Goal: Task Accomplishment & Management: Complete application form

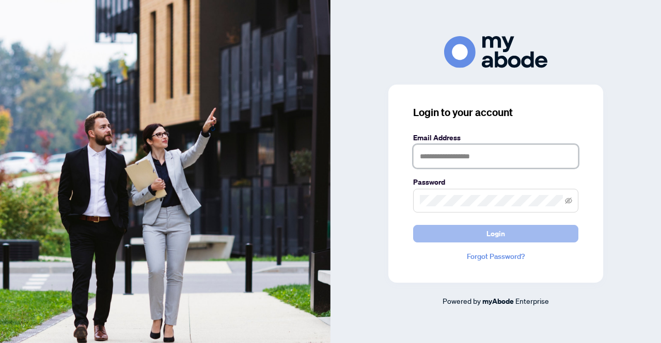
type input "**********"
click at [503, 238] on span "Login" at bounding box center [495, 234] width 19 height 17
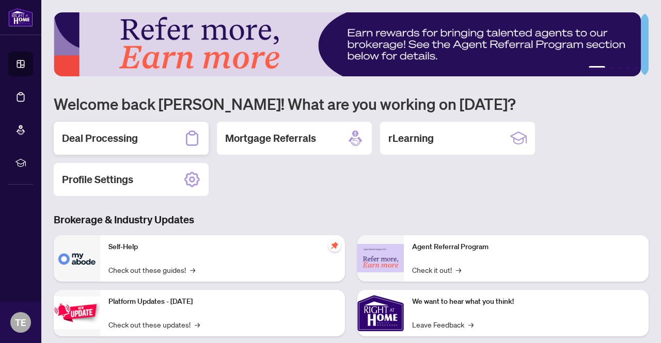
click at [109, 137] on h2 "Deal Processing" at bounding box center [100, 138] width 76 height 14
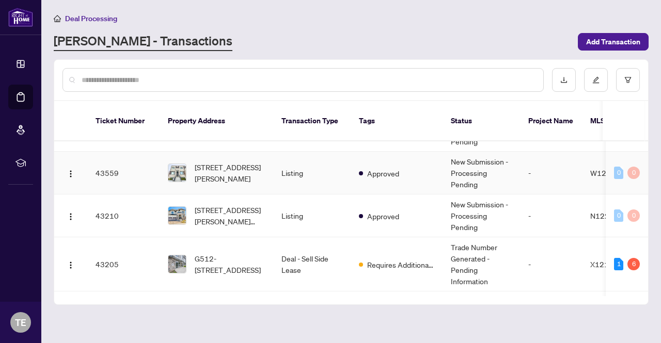
scroll to position [310, 0]
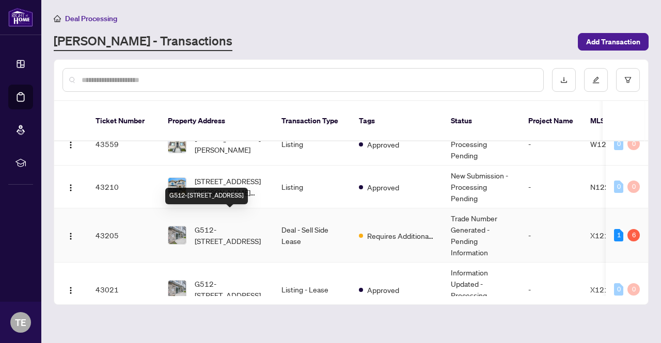
click at [224, 224] on span "G512-[STREET_ADDRESS]" at bounding box center [230, 235] width 70 height 23
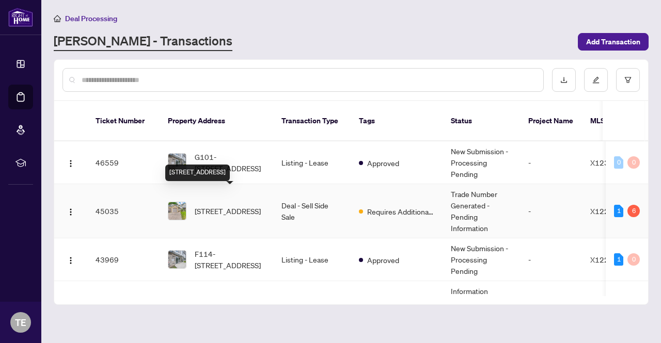
click at [218, 205] on span "[STREET_ADDRESS]" at bounding box center [228, 210] width 66 height 11
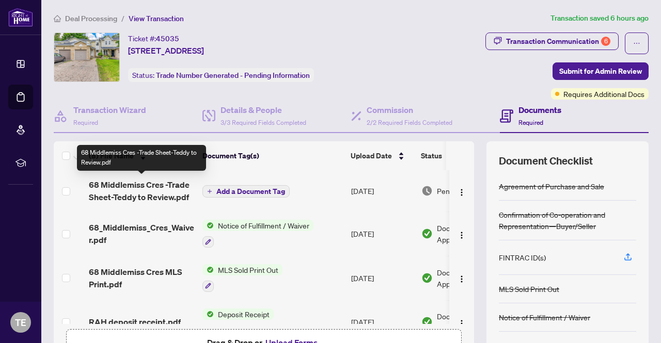
click at [178, 185] on span "68 Middlemiss Cres -Trade Sheet-Teddy to Review.pdf" at bounding box center [141, 191] width 105 height 25
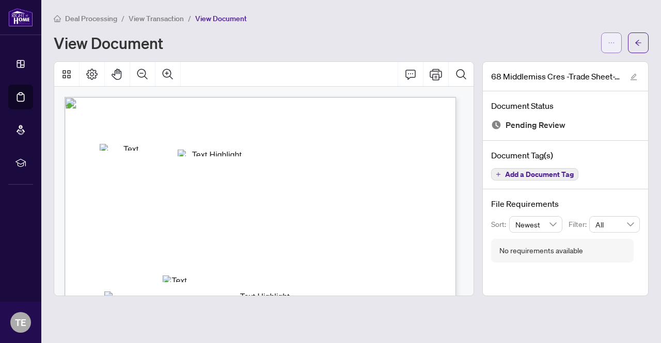
click at [619, 46] on button "button" at bounding box center [611, 43] width 21 height 21
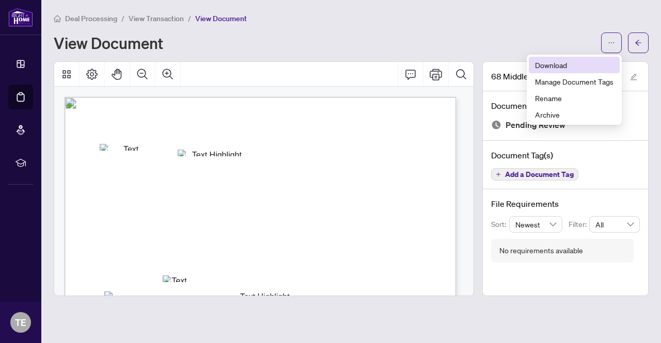
click at [547, 64] on span "Download" at bounding box center [574, 64] width 78 height 11
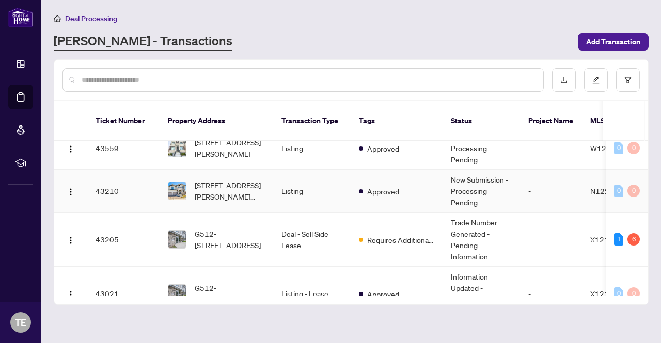
scroll to position [310, 0]
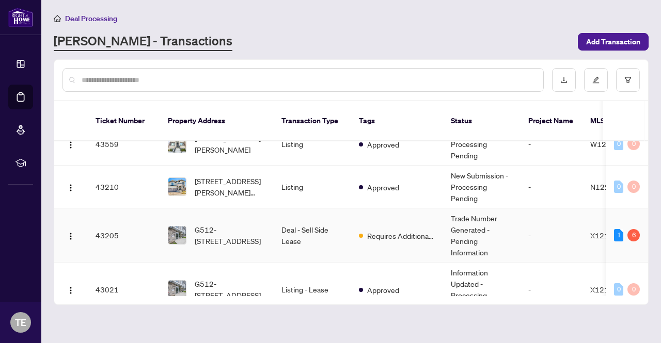
click at [310, 220] on td "Deal - Sell Side Lease" at bounding box center [311, 236] width 77 height 54
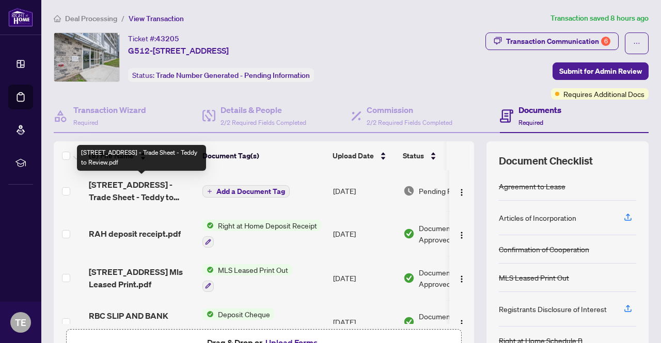
click at [179, 185] on span "275 Larch St G512 - Trade Sheet - Teddy to Review.pdf" at bounding box center [141, 191] width 105 height 25
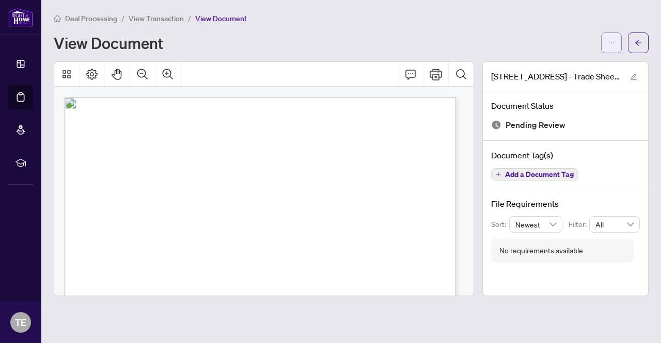
click at [615, 47] on button "button" at bounding box center [611, 43] width 21 height 21
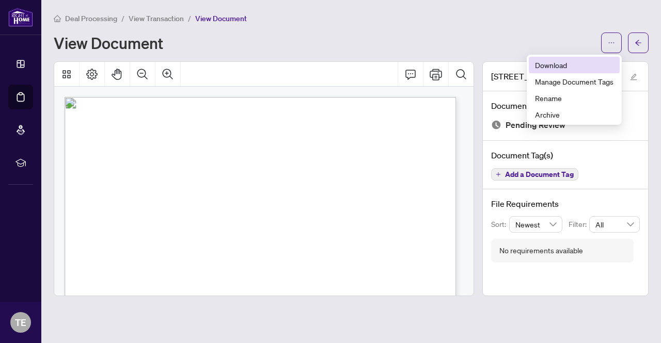
click at [561, 66] on span "Download" at bounding box center [574, 64] width 78 height 11
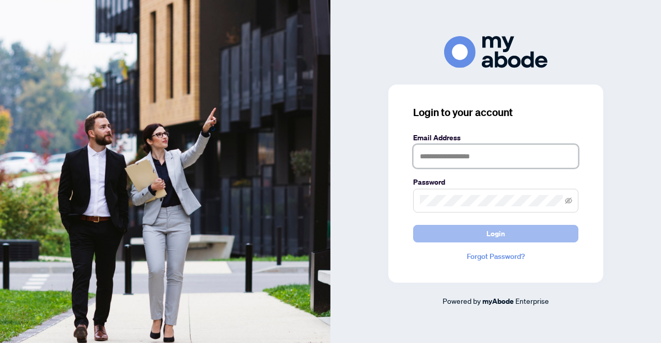
type input "**********"
click at [468, 235] on button "Login" at bounding box center [495, 234] width 165 height 18
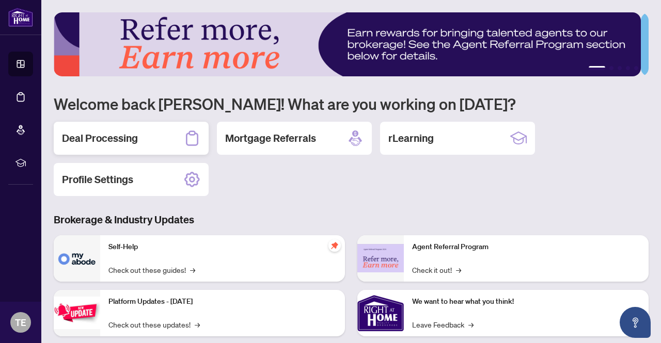
click at [115, 148] on div "Deal Processing" at bounding box center [131, 138] width 155 height 33
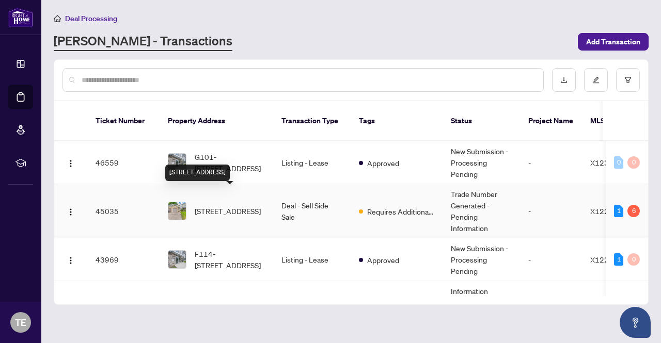
click at [237, 205] on span "[STREET_ADDRESS]" at bounding box center [228, 210] width 66 height 11
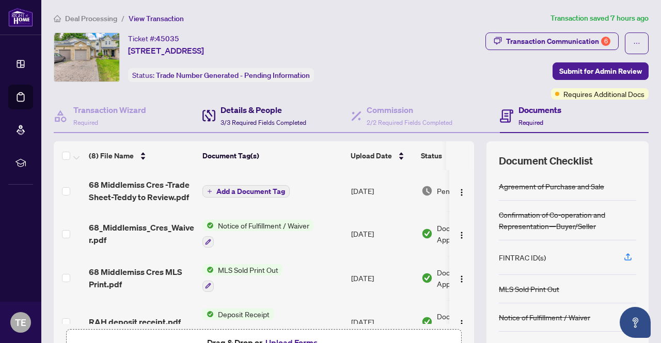
click at [258, 114] on h4 "Details & People" at bounding box center [263, 110] width 86 height 12
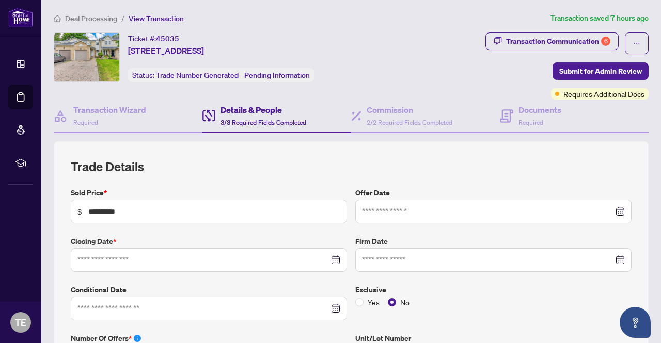
type input "**********"
click at [521, 111] on h4 "Documents" at bounding box center [539, 110] width 43 height 12
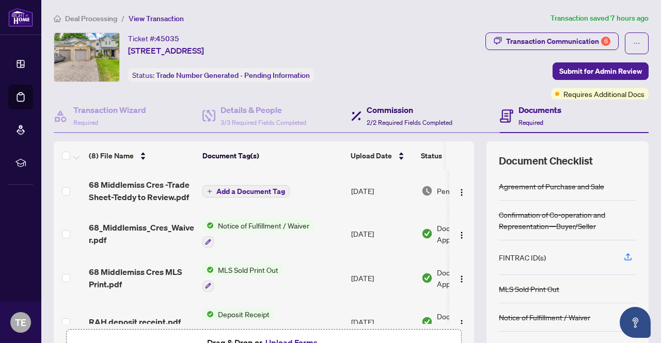
click at [387, 111] on h4 "Commission" at bounding box center [409, 110] width 86 height 12
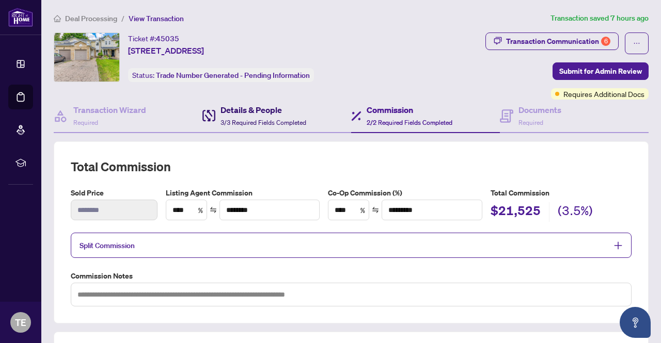
click at [262, 115] on div "Details & People 3/3 Required Fields Completed" at bounding box center [263, 116] width 86 height 24
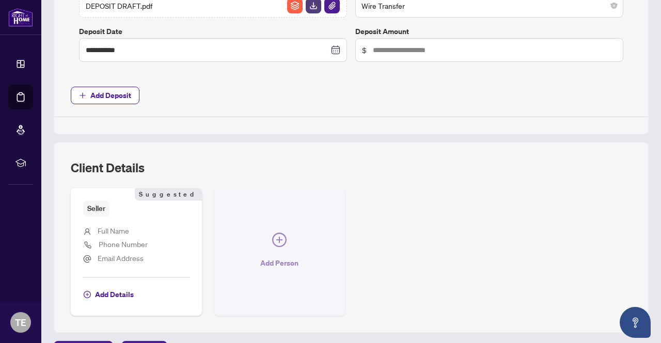
scroll to position [852, 0]
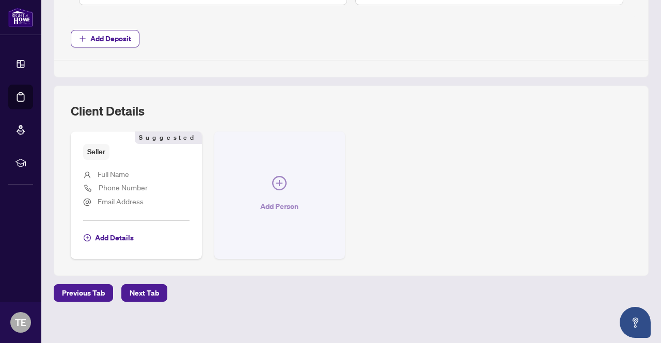
click at [286, 178] on icon "plus-circle" at bounding box center [279, 183] width 14 height 14
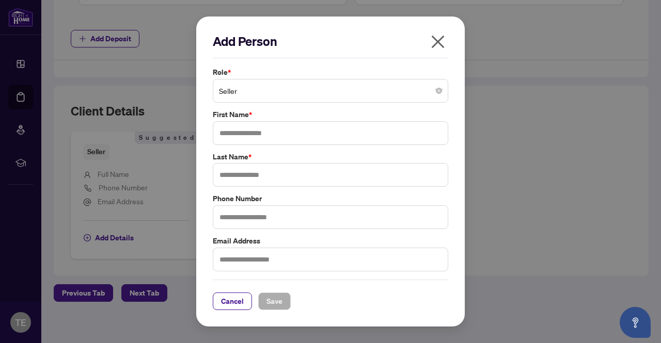
click at [443, 50] on icon "close" at bounding box center [437, 42] width 17 height 17
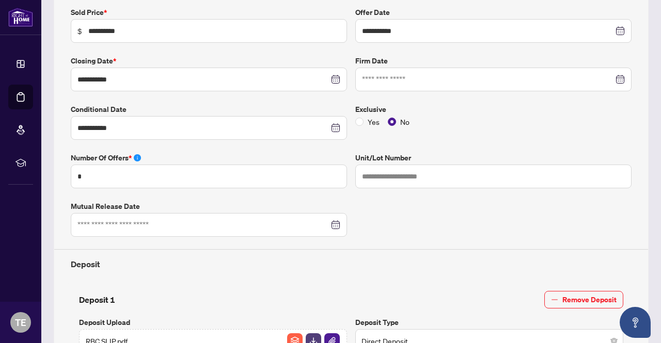
scroll to position [0, 0]
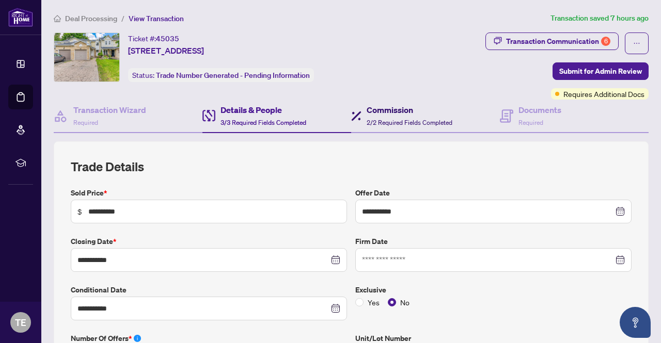
click at [397, 110] on h4 "Commission" at bounding box center [409, 110] width 86 height 12
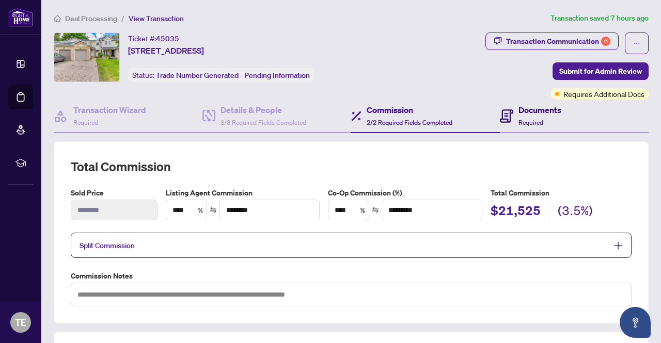
drag, startPoint x: 548, startPoint y: 115, endPoint x: 549, endPoint y: 121, distance: 6.3
click at [548, 115] on h4 "Documents" at bounding box center [539, 110] width 43 height 12
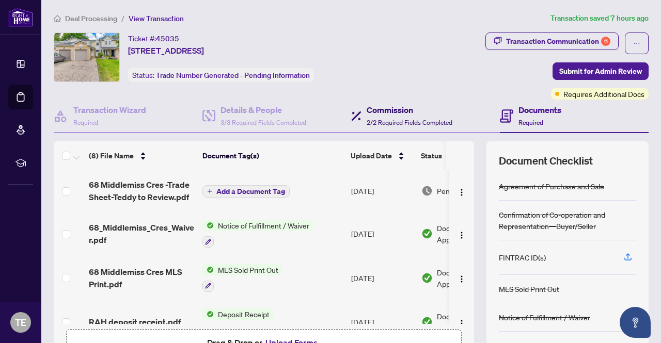
click at [371, 106] on h4 "Commission" at bounding box center [409, 110] width 86 height 12
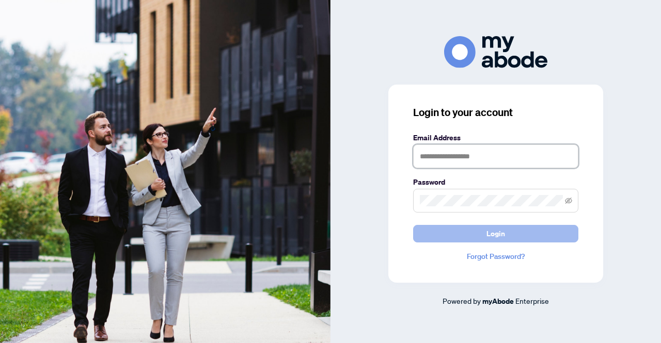
type input "**********"
click at [494, 234] on span "Login" at bounding box center [495, 234] width 19 height 17
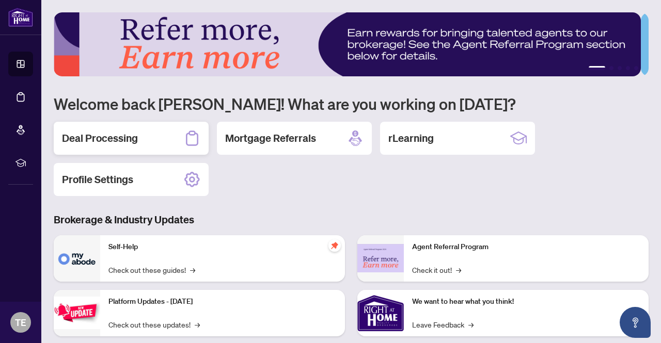
click at [121, 143] on h2 "Deal Processing" at bounding box center [100, 138] width 76 height 14
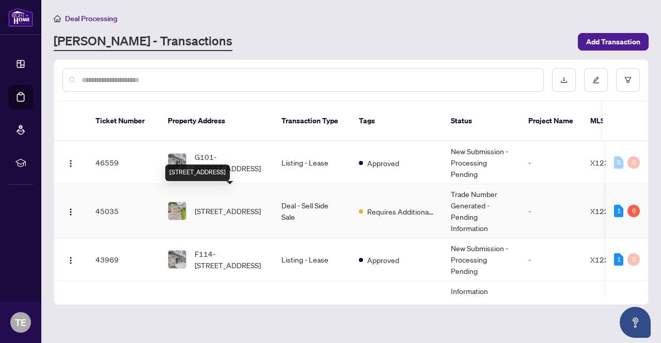
click at [242, 205] on span "[STREET_ADDRESS]" at bounding box center [228, 210] width 66 height 11
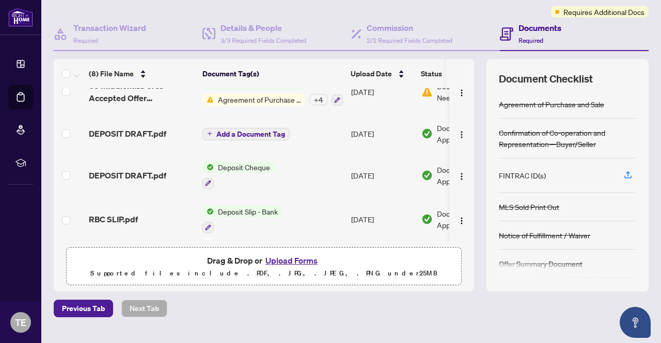
scroll to position [103, 0]
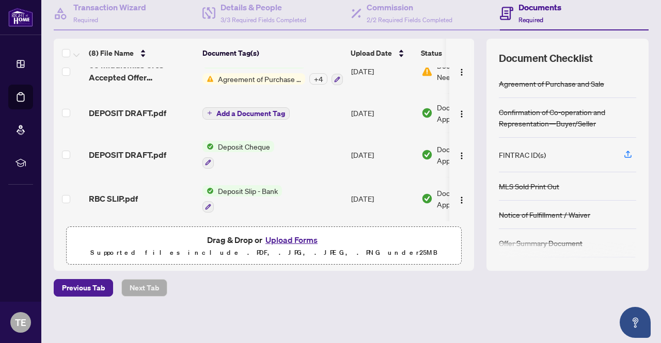
click at [240, 241] on span "Drag & Drop or Upload Forms" at bounding box center [264, 239] width 114 height 13
click at [282, 240] on button "Upload Forms" at bounding box center [291, 239] width 58 height 13
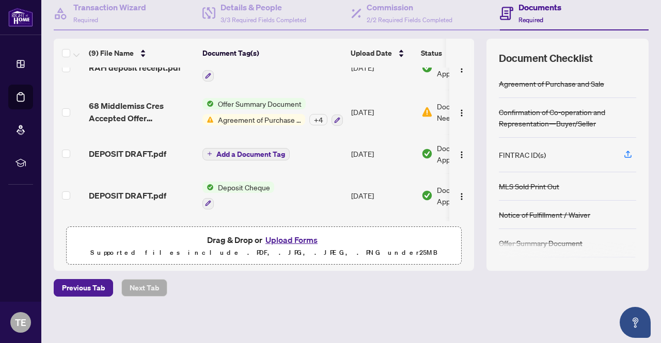
click at [292, 240] on button "Upload Forms" at bounding box center [291, 239] width 58 height 13
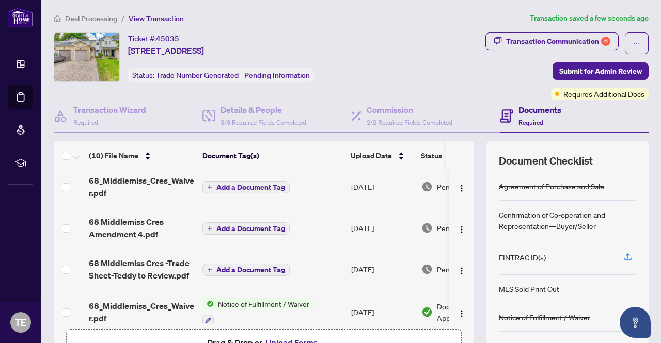
scroll to position [0, 0]
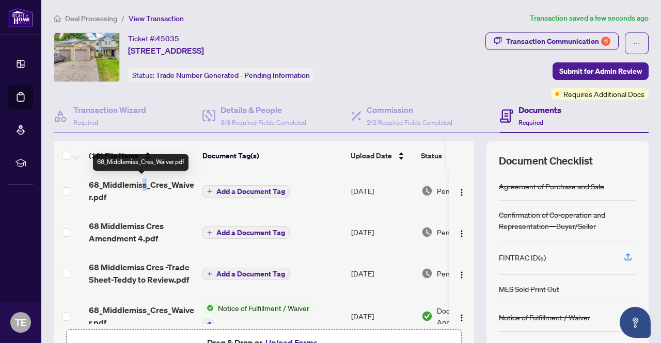
click at [145, 181] on span "68_Middlemiss_Cres_Waiver.pdf" at bounding box center [141, 191] width 105 height 25
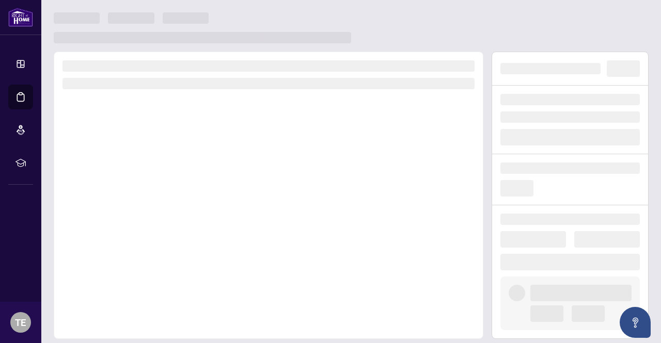
click at [146, 181] on div at bounding box center [268, 196] width 429 height 288
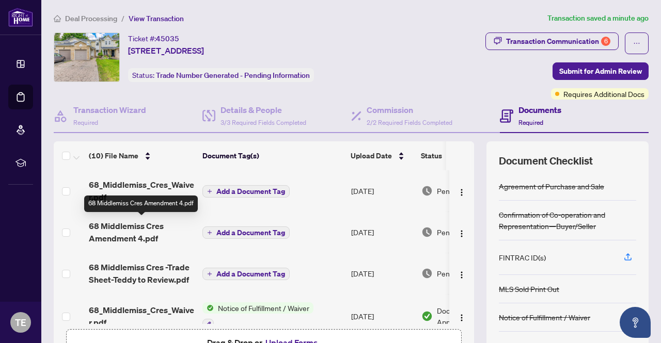
click at [139, 226] on span "68 Middlemiss Cres Amendment 4.pdf" at bounding box center [141, 232] width 105 height 25
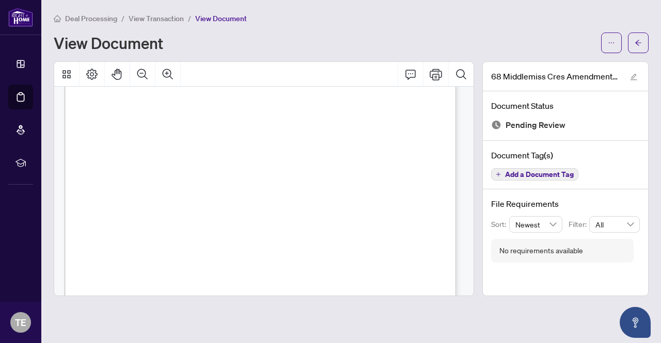
scroll to position [844, 0]
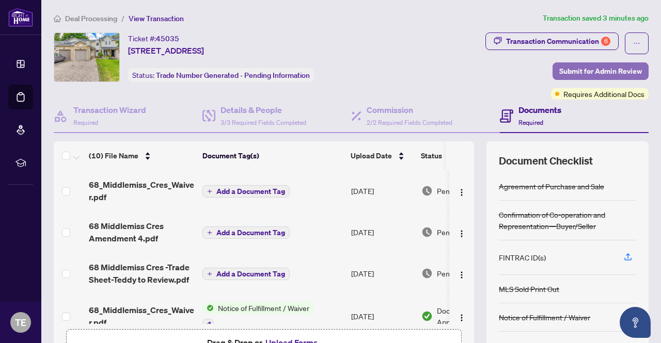
click at [596, 69] on span "Submit for Admin Review" at bounding box center [600, 71] width 83 height 17
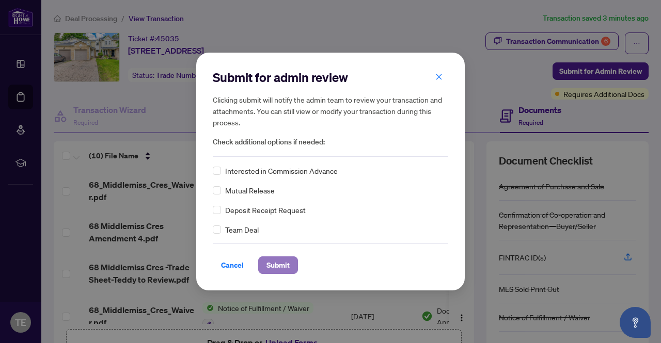
click at [284, 266] on span "Submit" at bounding box center [277, 265] width 23 height 17
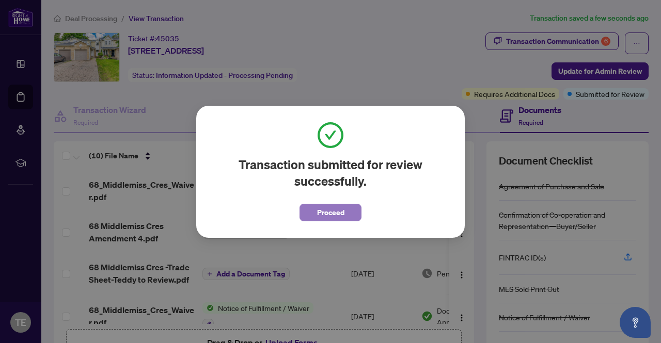
drag, startPoint x: 321, startPoint y: 212, endPoint x: 446, endPoint y: 246, distance: 130.6
click at [321, 212] on span "Proceed" at bounding box center [330, 212] width 27 height 17
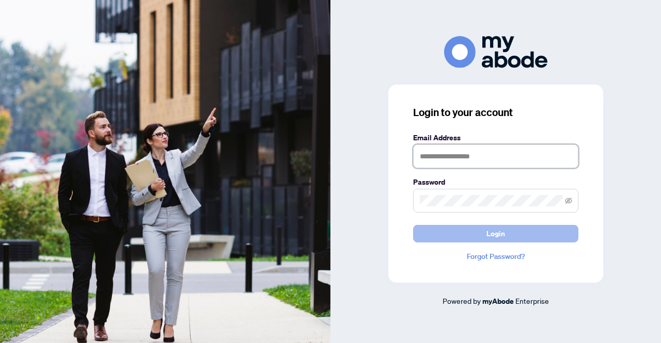
type input "**********"
click at [479, 237] on button "Login" at bounding box center [495, 234] width 165 height 18
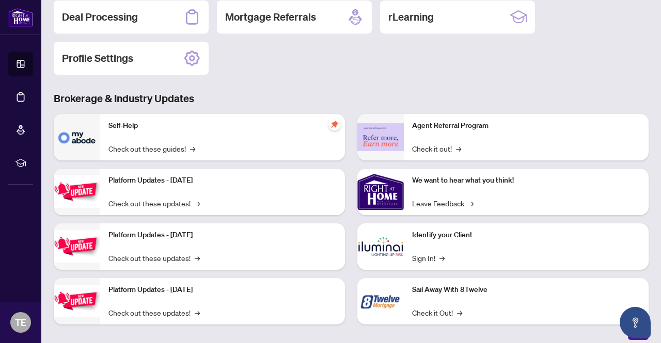
scroll to position [129, 0]
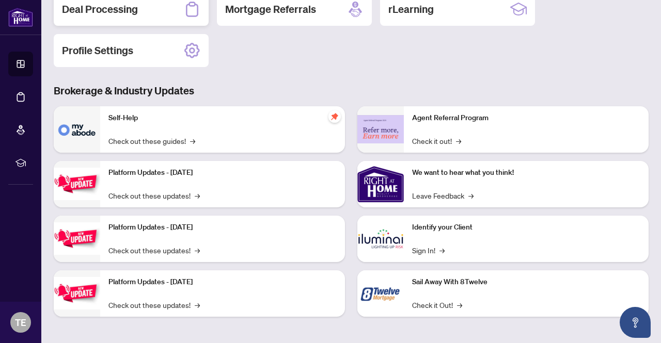
click at [82, 6] on h2 "Deal Processing" at bounding box center [100, 9] width 76 height 14
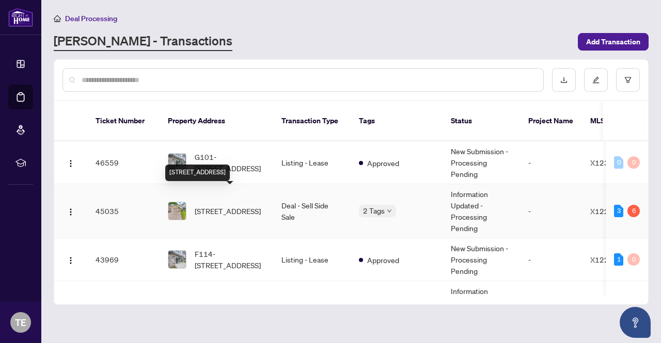
click at [228, 205] on span "[STREET_ADDRESS]" at bounding box center [228, 210] width 66 height 11
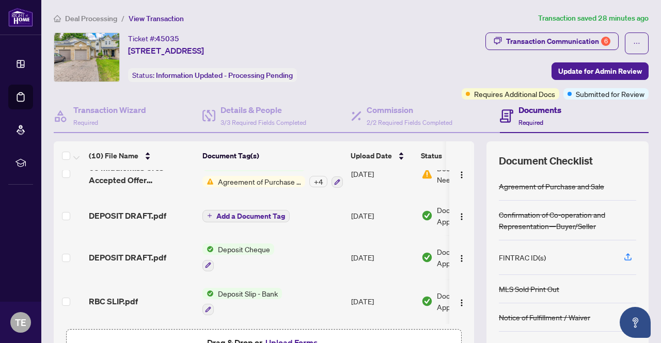
scroll to position [103, 0]
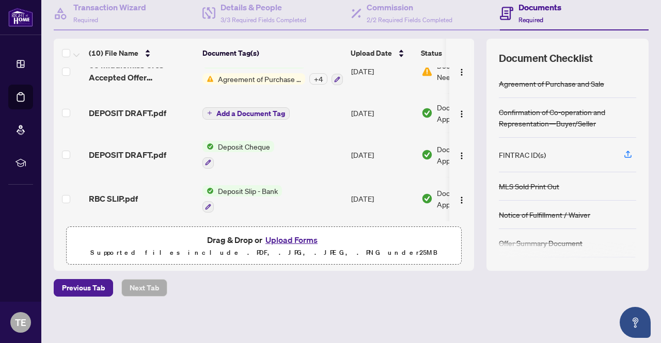
click at [278, 241] on button "Upload Forms" at bounding box center [291, 239] width 58 height 13
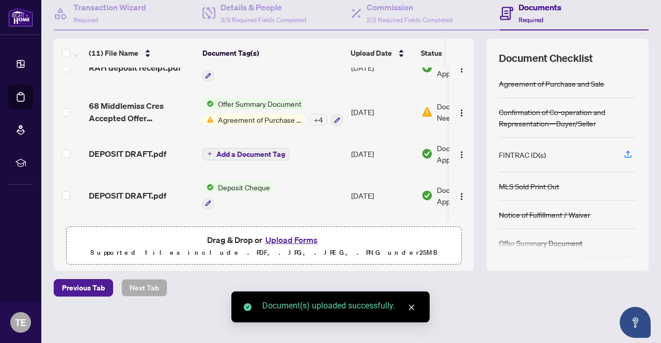
click at [289, 234] on button "Upload Forms" at bounding box center [291, 239] width 58 height 13
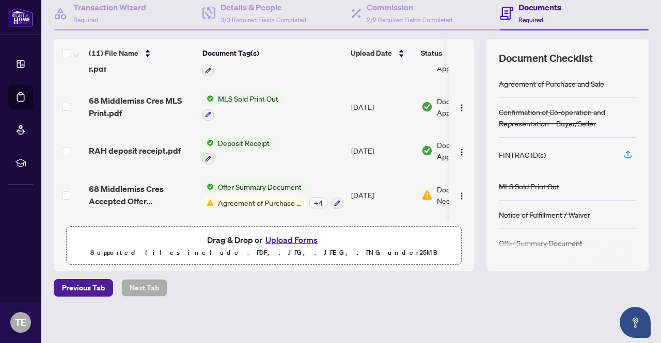
scroll to position [206, 0]
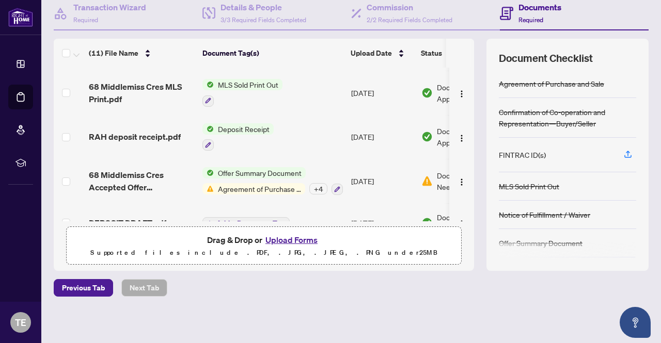
click at [282, 241] on button "Upload Forms" at bounding box center [291, 239] width 58 height 13
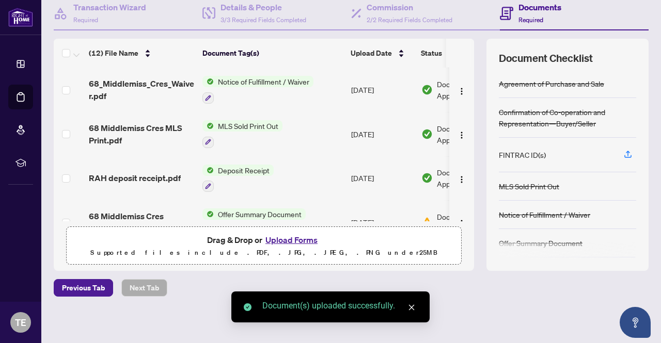
click at [298, 240] on button "Upload Forms" at bounding box center [291, 239] width 58 height 13
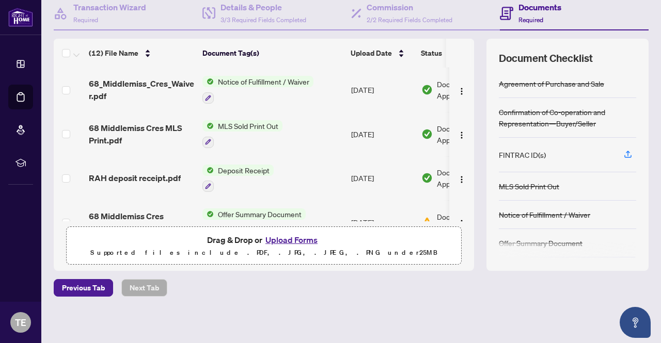
click at [288, 239] on button "Upload Forms" at bounding box center [291, 239] width 58 height 13
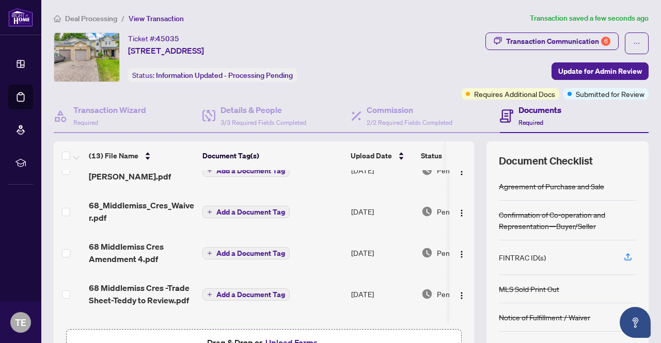
scroll to position [0, 0]
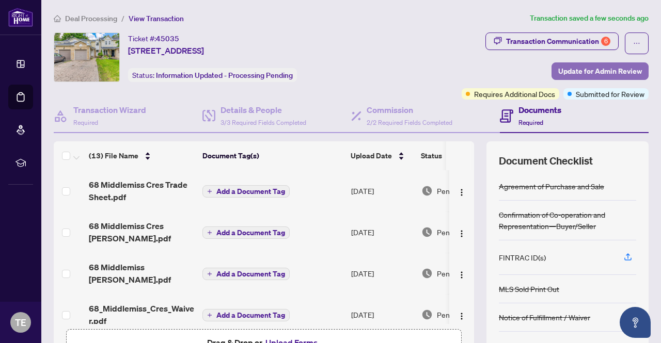
click at [585, 69] on span "Update for Admin Review" at bounding box center [600, 71] width 84 height 17
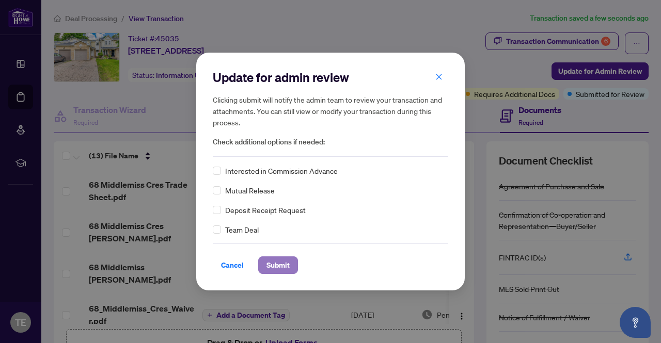
click at [277, 269] on span "Submit" at bounding box center [277, 265] width 23 height 17
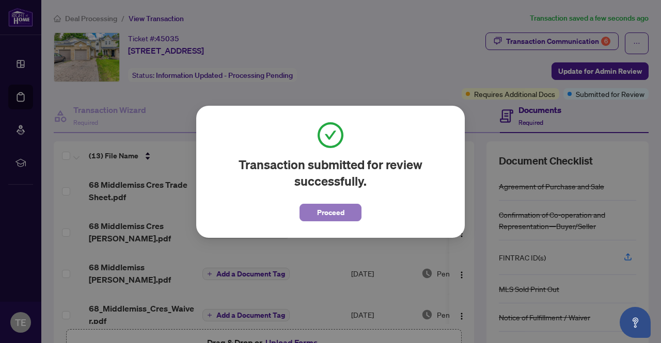
click at [325, 211] on span "Proceed" at bounding box center [330, 212] width 27 height 17
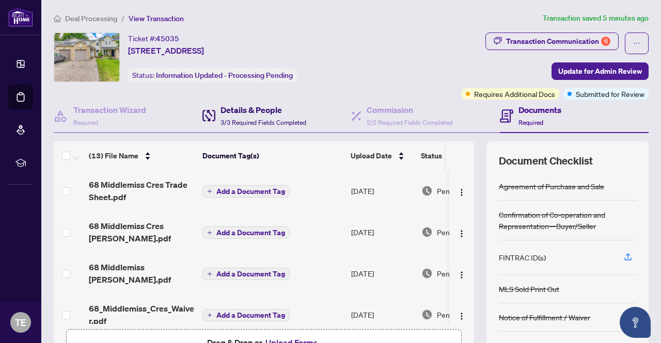
click at [257, 108] on h4 "Details & People" at bounding box center [263, 110] width 86 height 12
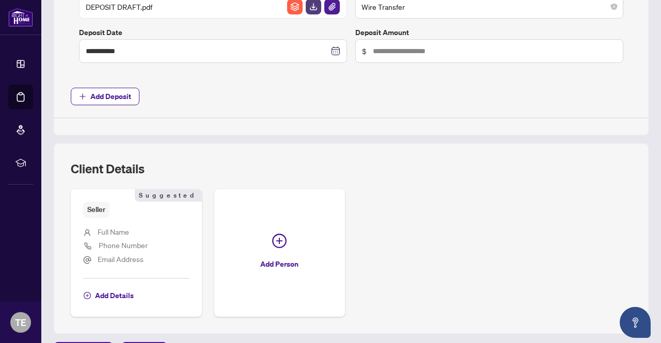
scroll to position [826, 0]
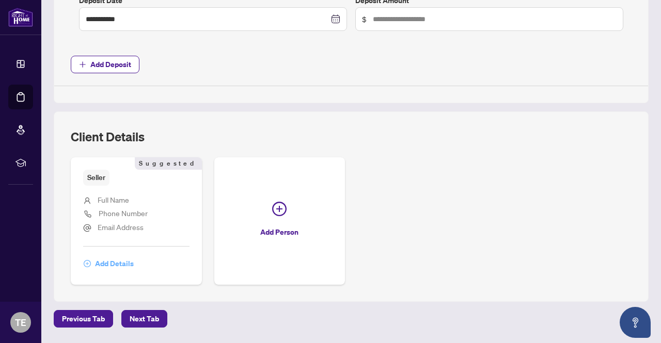
click at [104, 257] on span "Add Details" at bounding box center [114, 264] width 39 height 17
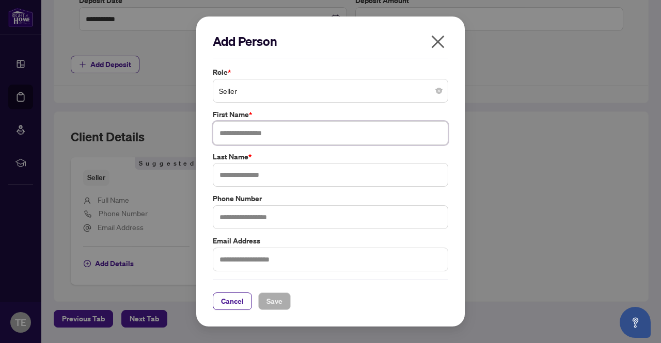
click at [261, 136] on input "text" at bounding box center [330, 133] width 235 height 24
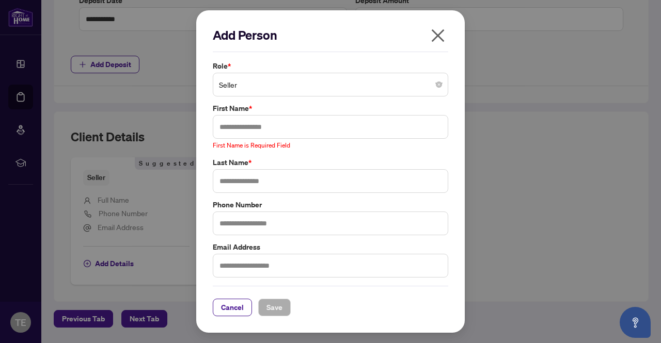
click at [439, 45] on span "button" at bounding box center [437, 37] width 17 height 21
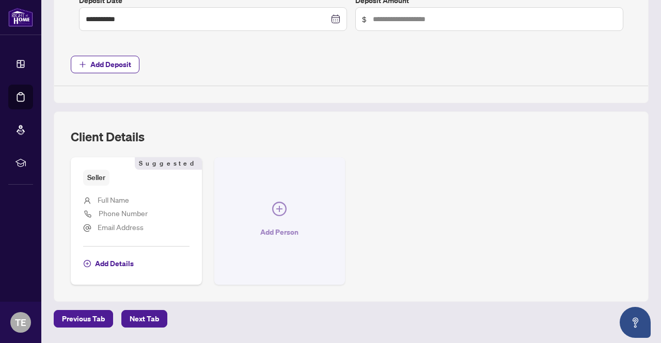
click at [282, 206] on icon "plus-circle" at bounding box center [279, 209] width 6 height 6
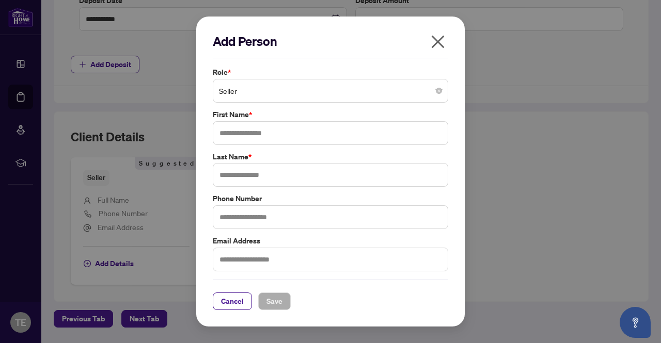
click at [438, 94] on span "Seller" at bounding box center [330, 91] width 223 height 20
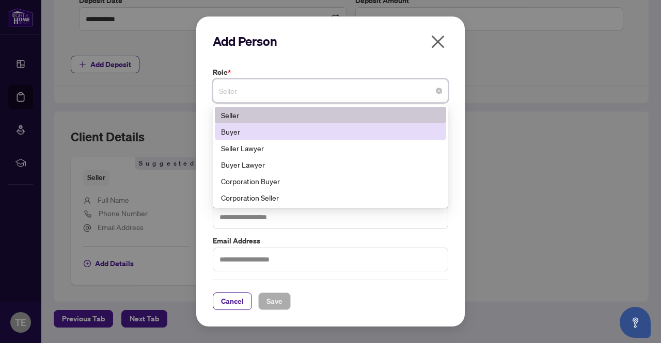
click at [236, 137] on div "Buyer" at bounding box center [330, 131] width 219 height 11
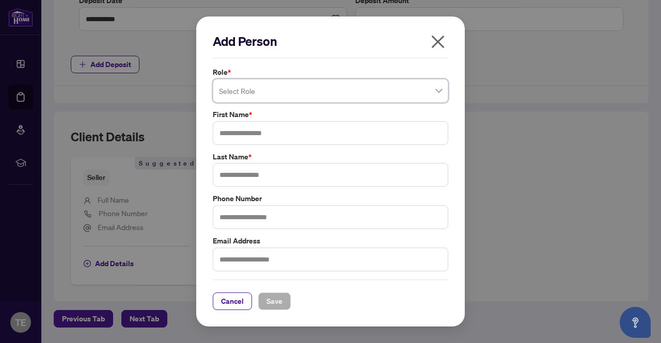
click at [439, 92] on span at bounding box center [330, 91] width 223 height 20
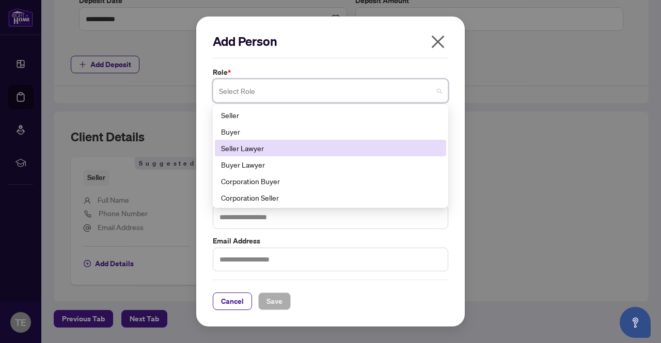
click at [258, 152] on div "Seller Lawyer" at bounding box center [330, 147] width 219 height 11
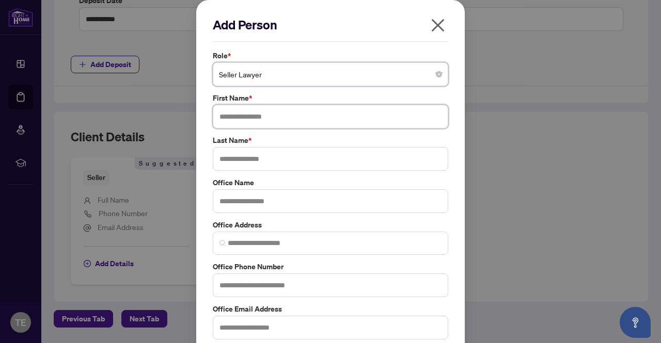
click at [270, 122] on input "text" at bounding box center [330, 117] width 235 height 24
type input "*********"
click at [243, 162] on input "text" at bounding box center [330, 159] width 235 height 24
type input "******"
click at [270, 205] on input "text" at bounding box center [330, 201] width 235 height 24
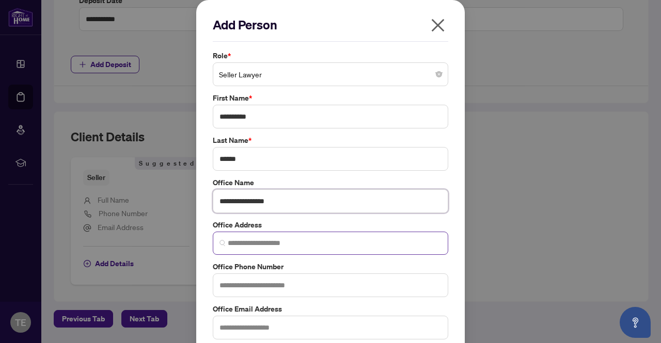
type input "**********"
click at [283, 242] on input "search" at bounding box center [335, 243] width 214 height 11
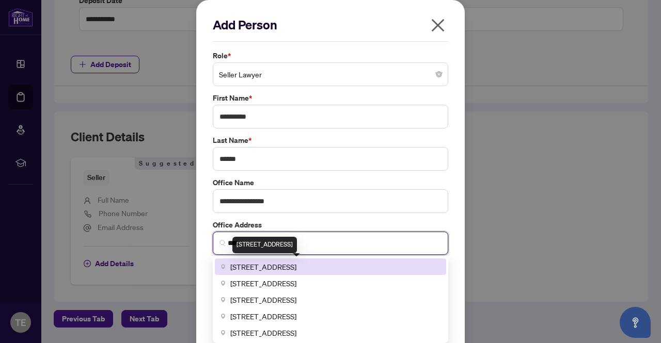
click at [295, 269] on span "7033 Telford Way, Mississauga, ON, Canada" at bounding box center [263, 266] width 66 height 11
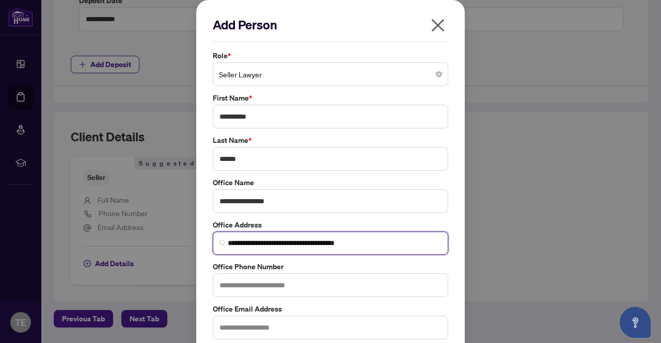
type input "**********"
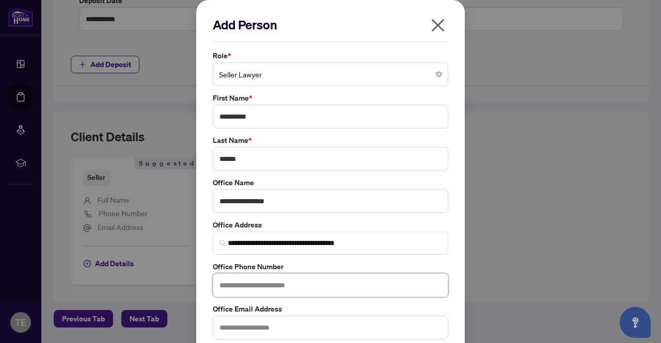
click at [270, 285] on input "text" at bounding box center [330, 286] width 235 height 24
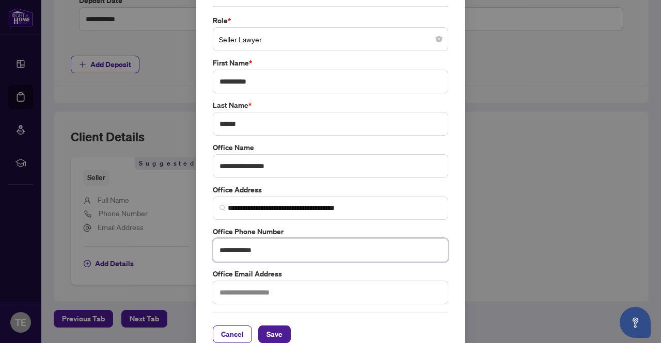
scroll to position [49, 0]
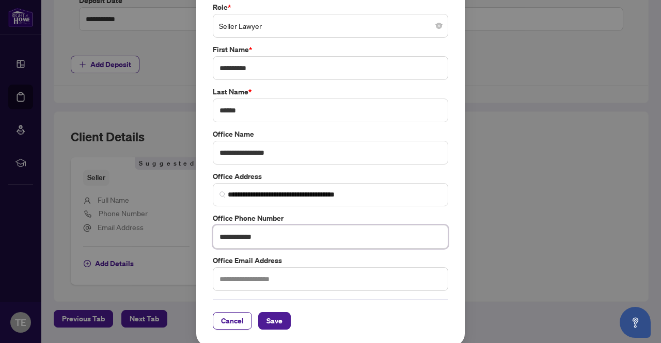
type input "**********"
click at [236, 277] on input "text" at bounding box center [330, 279] width 235 height 24
type input "**********"
click at [267, 321] on span "Save" at bounding box center [274, 321] width 16 height 17
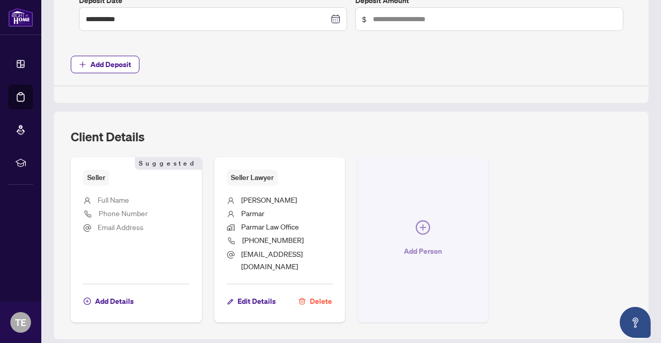
click at [426, 225] on icon "plus-circle" at bounding box center [423, 228] width 6 height 6
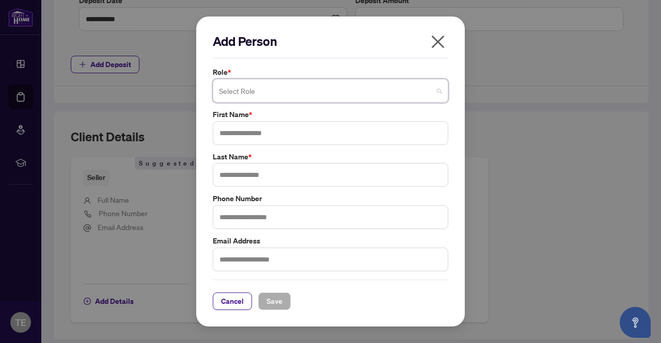
click at [440, 92] on span at bounding box center [330, 91] width 223 height 20
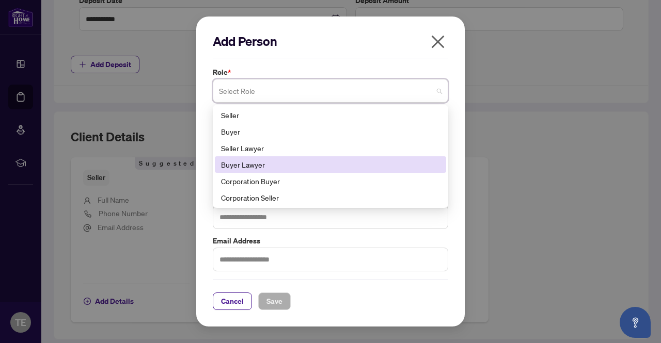
click at [246, 165] on div "Buyer Lawyer" at bounding box center [330, 164] width 219 height 11
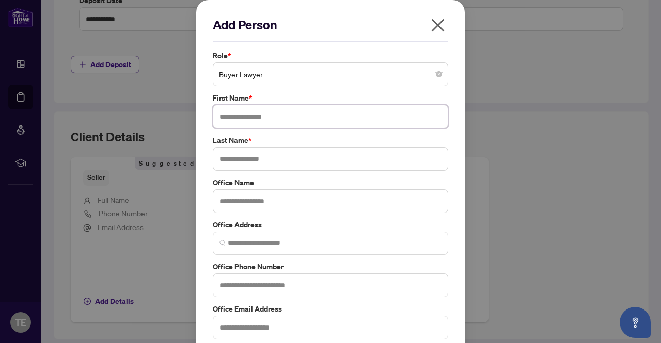
click at [252, 117] on input "text" at bounding box center [330, 117] width 235 height 24
type input "*********"
click at [260, 159] on input "text" at bounding box center [330, 159] width 235 height 24
type input "****"
click at [248, 205] on input "text" at bounding box center [330, 201] width 235 height 24
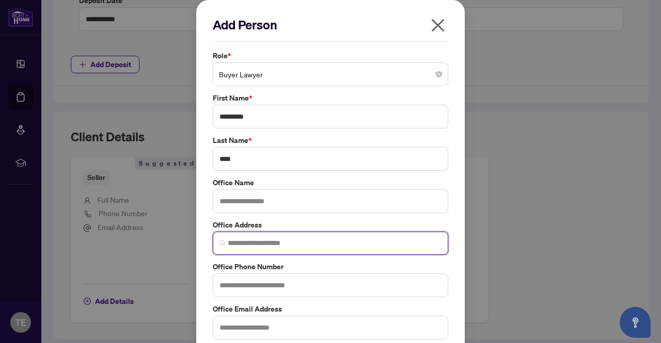
click at [242, 245] on input "search" at bounding box center [335, 243] width 214 height 11
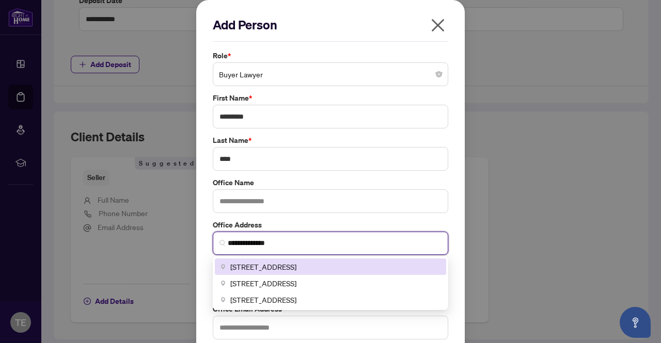
click at [280, 267] on span "77 City Centre Drive, Mississauga, ON, Canada" at bounding box center [263, 266] width 66 height 11
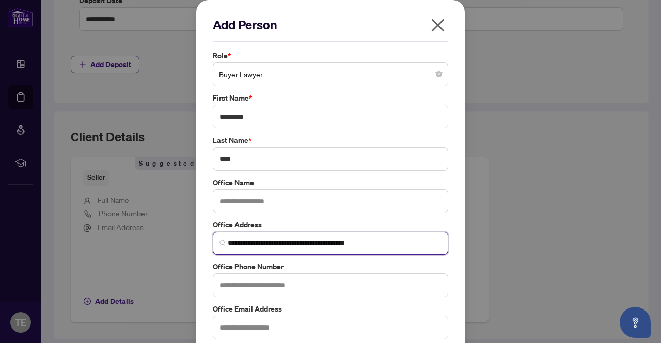
click at [290, 243] on input "**********" at bounding box center [335, 243] width 214 height 11
type input "**********"
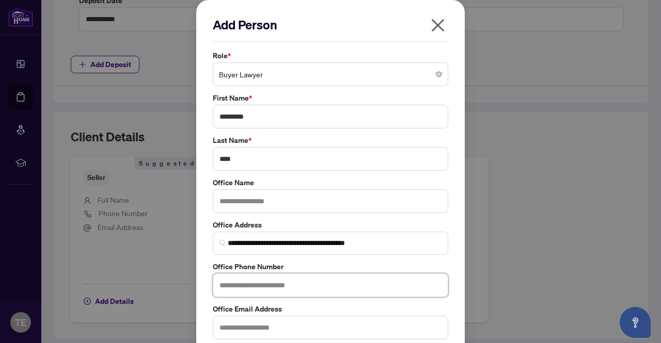
click at [252, 285] on input "text" at bounding box center [330, 286] width 235 height 24
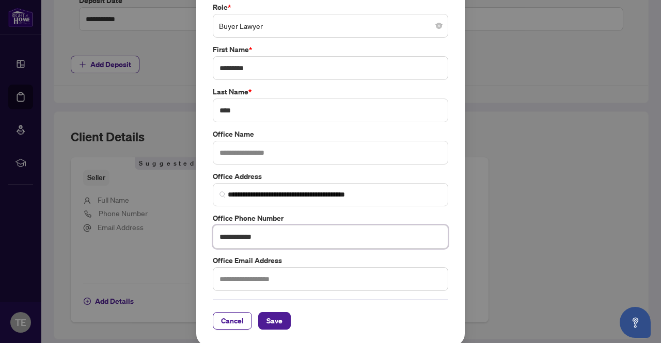
type input "**********"
click at [233, 275] on input "text" at bounding box center [330, 279] width 235 height 24
type input "**********"
click at [270, 318] on span "Save" at bounding box center [274, 321] width 16 height 17
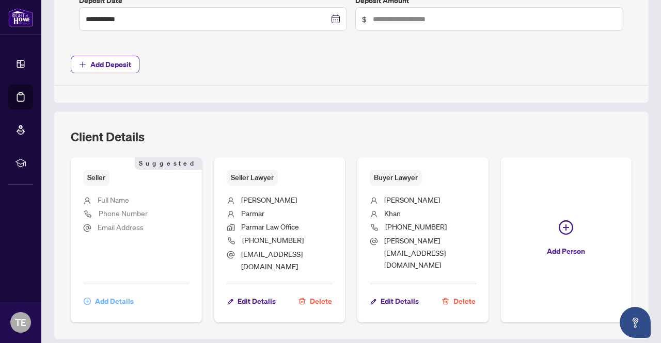
click at [112, 293] on span "Add Details" at bounding box center [114, 301] width 39 height 17
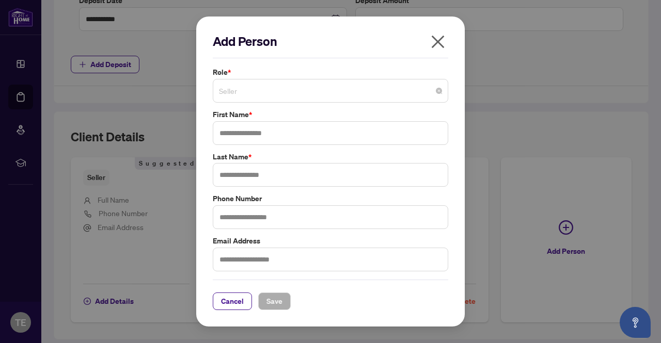
click at [262, 95] on span "Seller" at bounding box center [330, 91] width 223 height 20
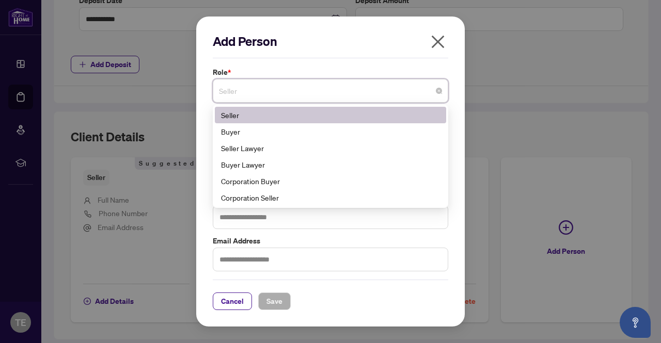
click at [236, 120] on div "Seller" at bounding box center [330, 114] width 219 height 11
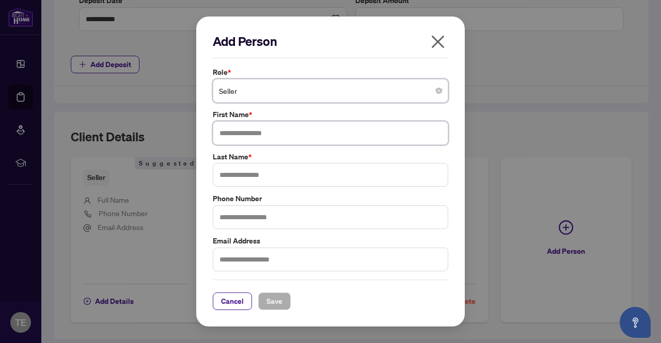
click at [238, 136] on input "text" at bounding box center [330, 133] width 235 height 24
type input "*******"
click at [240, 176] on input "text" at bounding box center [330, 175] width 235 height 24
type input "*******"
click at [246, 263] on input "text" at bounding box center [330, 260] width 235 height 24
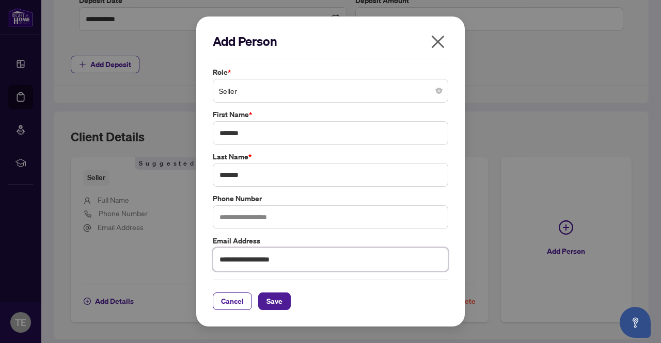
type input "**********"
click at [236, 218] on input "text" at bounding box center [330, 217] width 235 height 24
type input "**********"
click at [284, 300] on button "Save" at bounding box center [274, 302] width 33 height 18
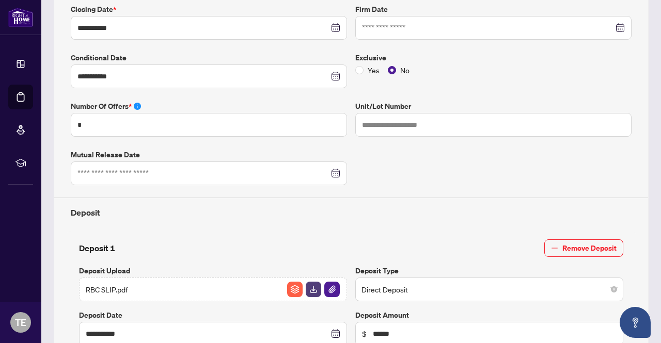
scroll to position [52, 0]
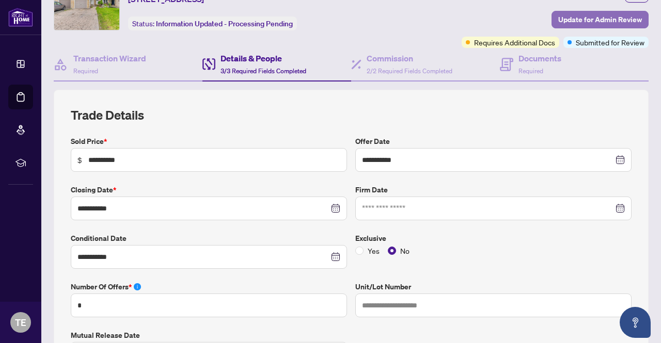
click at [591, 19] on span "Update for Admin Review" at bounding box center [600, 19] width 84 height 17
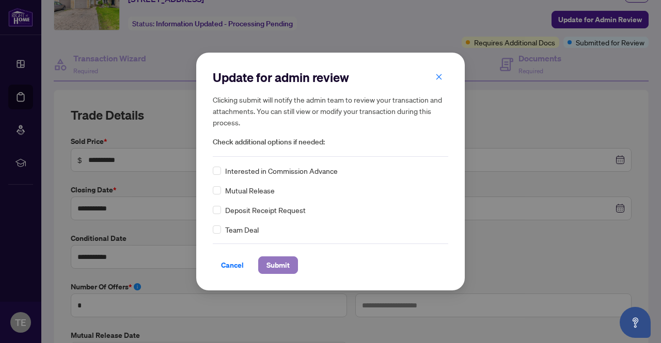
click at [280, 272] on span "Submit" at bounding box center [277, 265] width 23 height 17
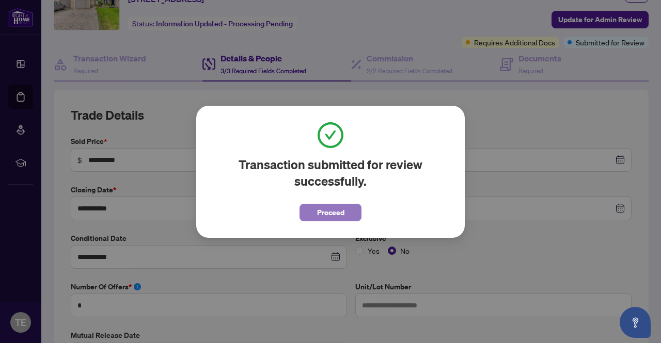
click at [326, 219] on span "Proceed" at bounding box center [330, 212] width 27 height 17
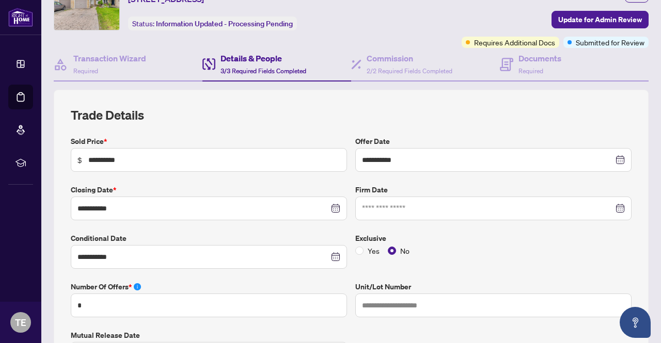
scroll to position [0, 0]
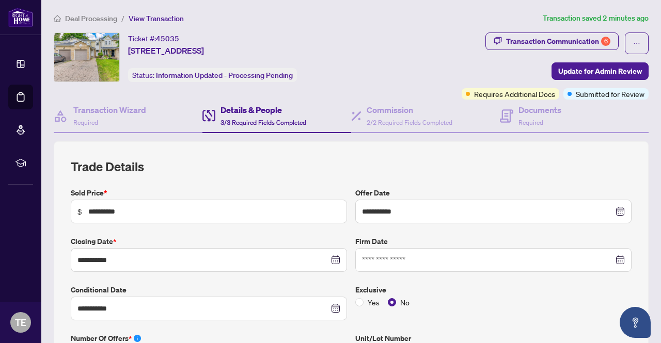
click at [579, 74] on span "Update for Admin Review" at bounding box center [600, 71] width 84 height 17
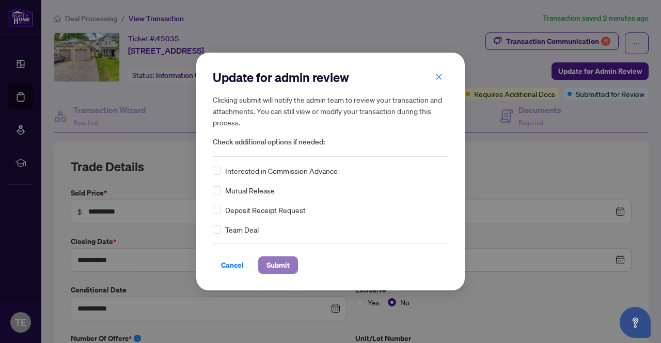
click at [279, 266] on span "Submit" at bounding box center [277, 265] width 23 height 17
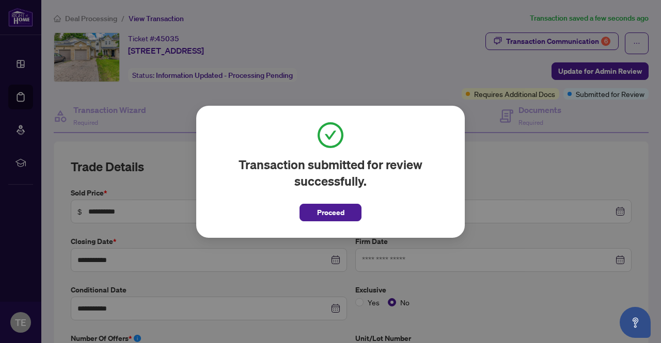
click at [332, 216] on span "Proceed" at bounding box center [330, 212] width 27 height 17
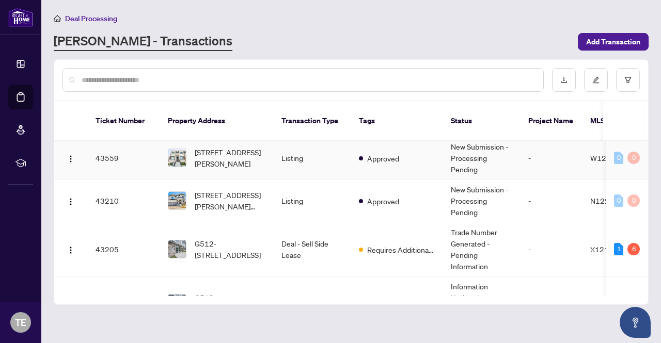
scroll to position [310, 0]
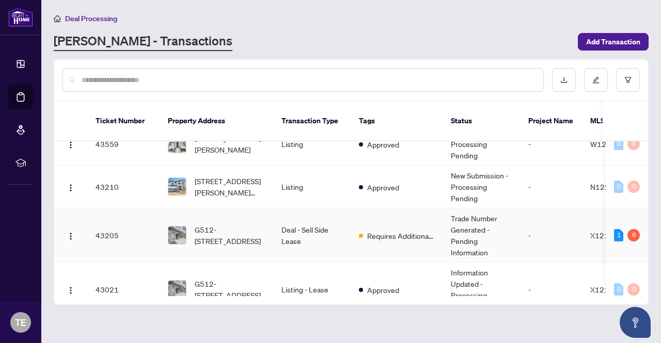
click at [302, 217] on td "Deal - Sell Side Lease" at bounding box center [311, 236] width 77 height 54
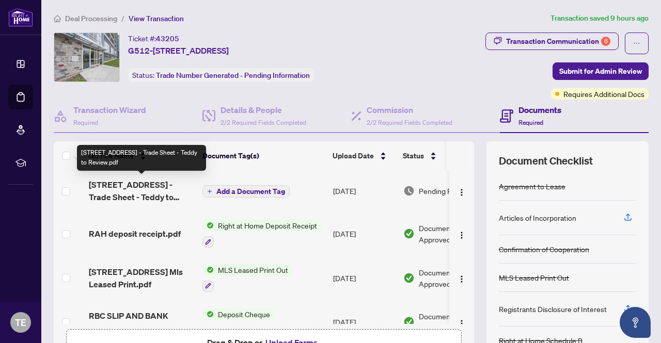
click at [159, 183] on span "[STREET_ADDRESS] - Trade Sheet - Teddy to Review.pdf" at bounding box center [141, 191] width 105 height 25
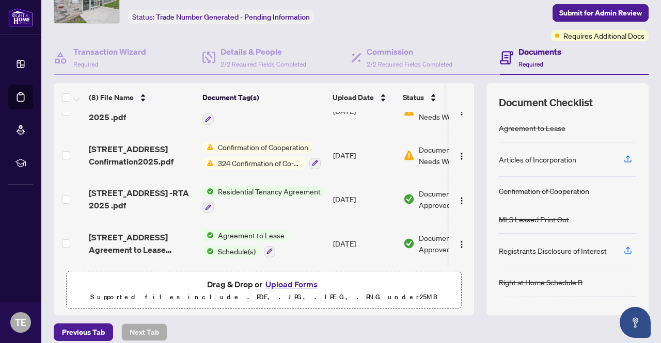
scroll to position [103, 0]
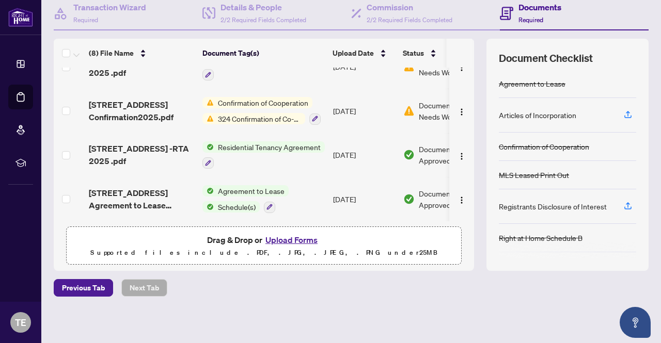
click at [278, 237] on button "Upload Forms" at bounding box center [291, 239] width 58 height 13
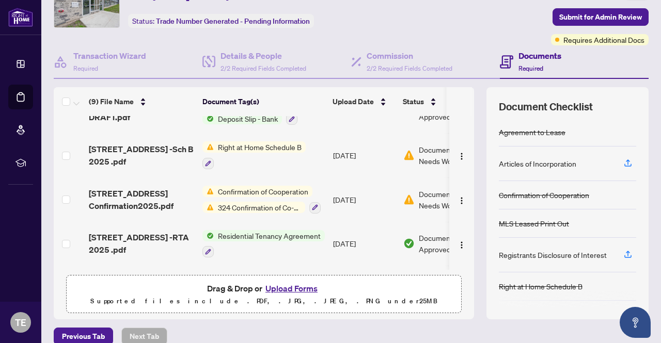
scroll to position [0, 0]
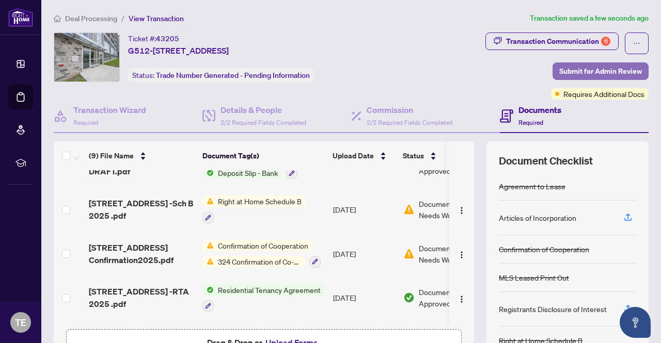
click at [606, 72] on span "Submit for Admin Review" at bounding box center [600, 71] width 83 height 17
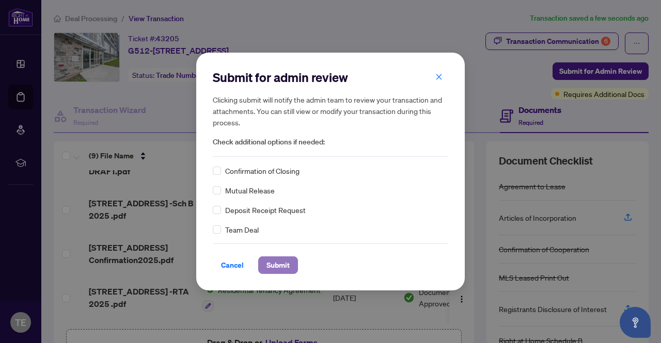
click at [281, 265] on span "Submit" at bounding box center [277, 265] width 23 height 17
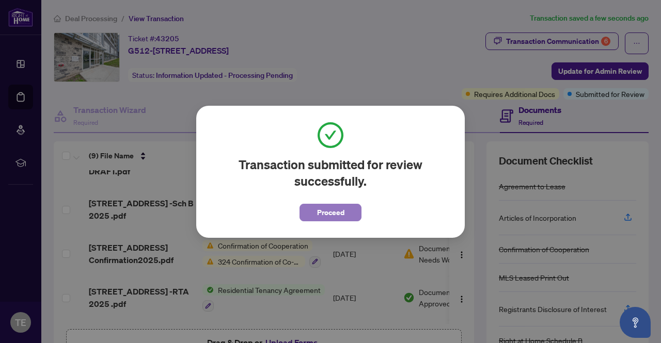
click at [331, 214] on span "Proceed" at bounding box center [330, 212] width 27 height 17
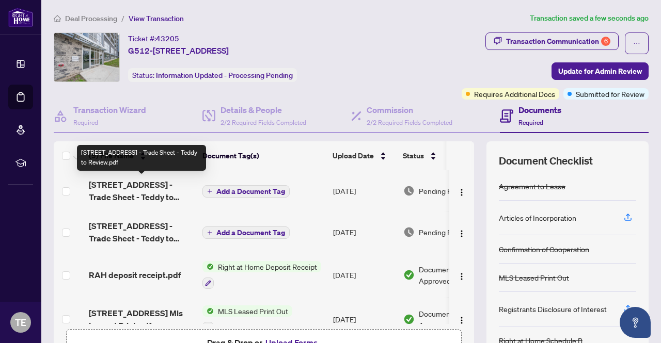
click at [162, 184] on span "[STREET_ADDRESS] - Trade Sheet - Teddy to Review.pdf" at bounding box center [141, 191] width 105 height 25
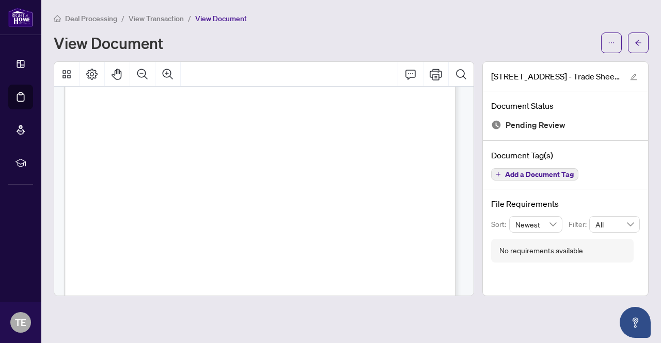
scroll to position [52, 0]
click at [613, 45] on icon "ellipsis" at bounding box center [611, 42] width 7 height 7
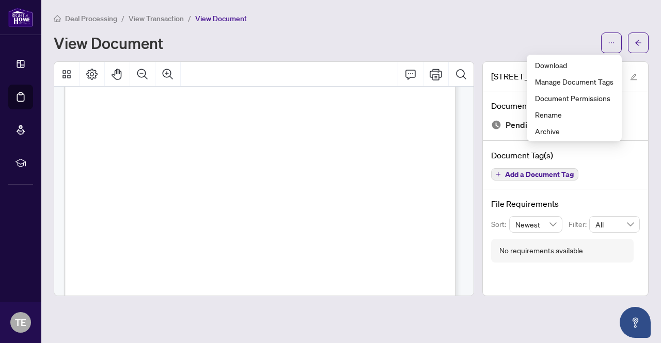
click at [530, 37] on div "View Document" at bounding box center [324, 43] width 541 height 17
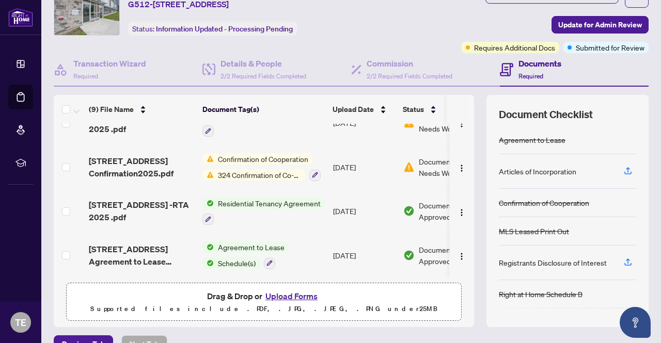
scroll to position [103, 0]
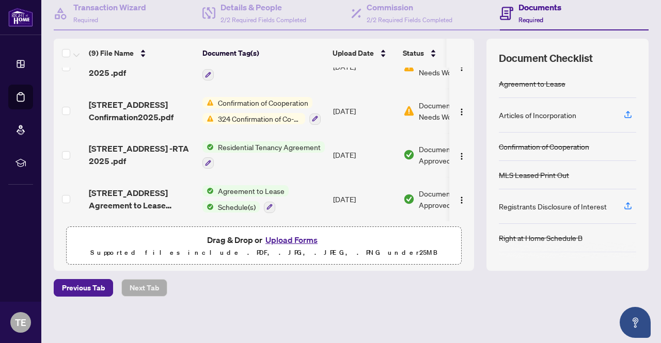
click at [285, 242] on button "Upload Forms" at bounding box center [291, 239] width 58 height 13
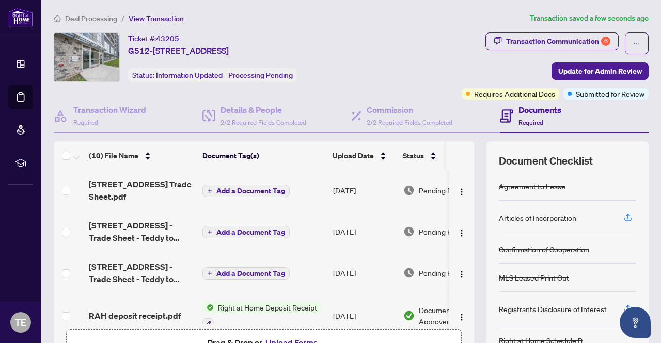
scroll to position [0, 0]
click at [172, 180] on span "[STREET_ADDRESS] Trade Sheet.pdf" at bounding box center [141, 191] width 105 height 25
click at [589, 94] on span "Submitted for Review" at bounding box center [610, 93] width 69 height 11
click at [583, 69] on span "Update for Admin Review" at bounding box center [600, 71] width 84 height 17
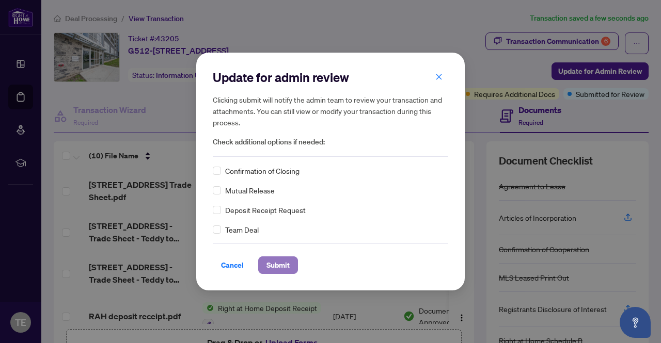
click at [278, 270] on span "Submit" at bounding box center [277, 265] width 23 height 17
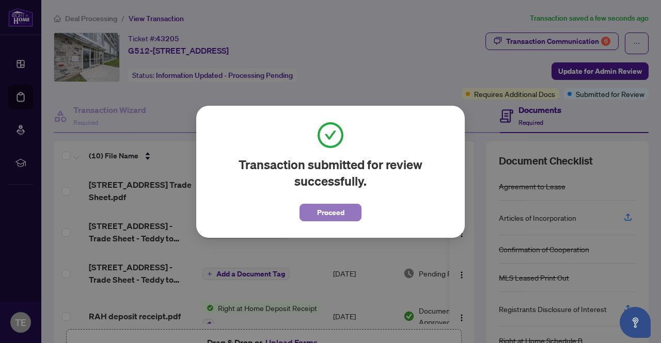
click at [328, 213] on span "Proceed" at bounding box center [330, 212] width 27 height 17
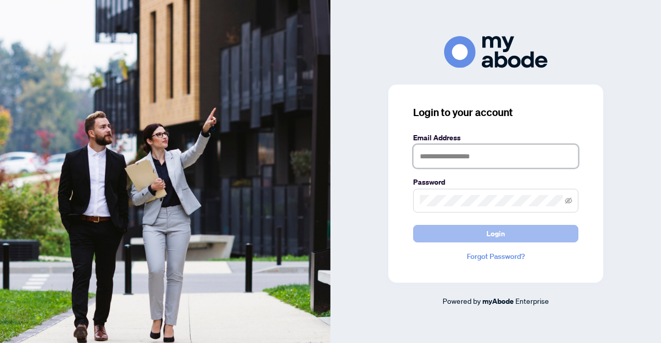
type input "**********"
click at [499, 240] on span "Login" at bounding box center [495, 234] width 19 height 17
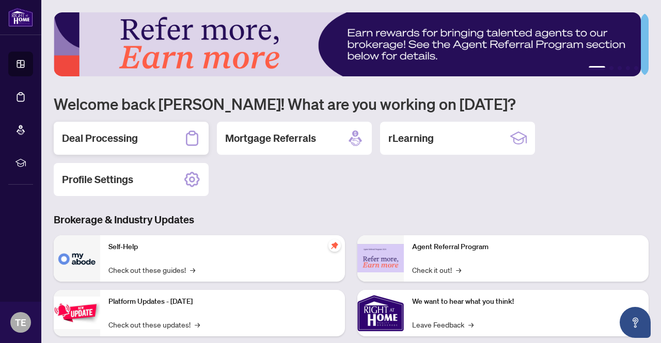
click at [103, 139] on h2 "Deal Processing" at bounding box center [100, 138] width 76 height 14
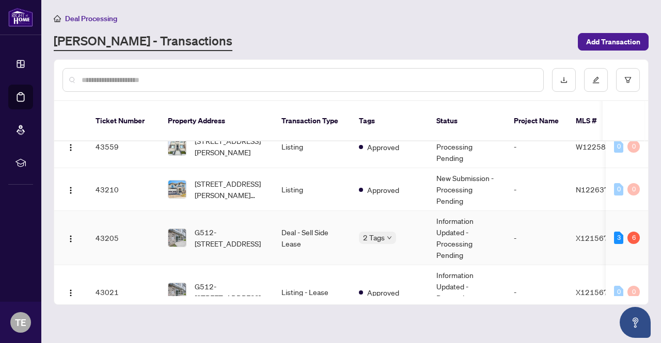
scroll to position [310, 0]
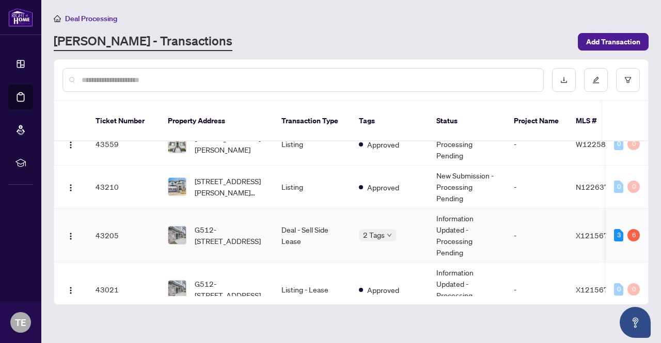
click at [309, 219] on td "Deal - Sell Side Lease" at bounding box center [311, 236] width 77 height 54
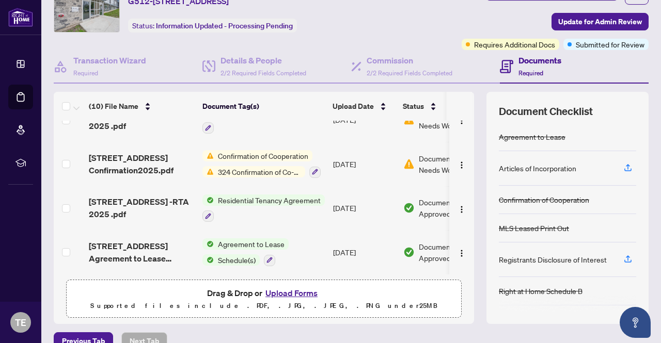
scroll to position [103, 0]
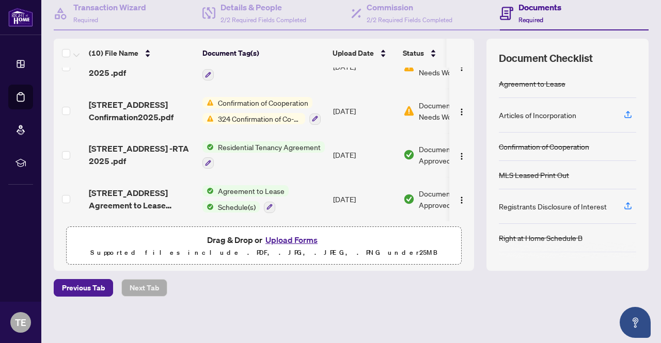
click at [282, 236] on button "Upload Forms" at bounding box center [291, 239] width 58 height 13
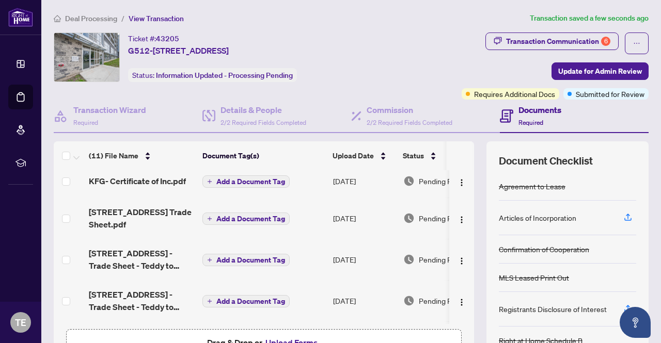
scroll to position [0, 0]
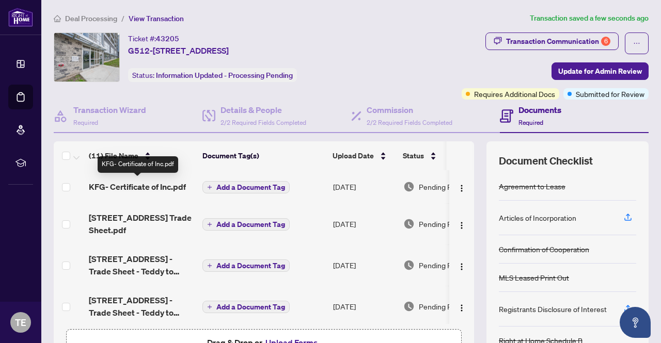
click at [157, 186] on span "KFG- Certificate of Inc.pdf" at bounding box center [137, 187] width 97 height 12
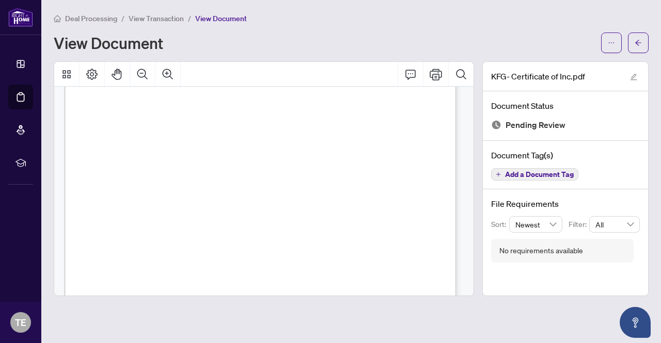
scroll to position [258, 0]
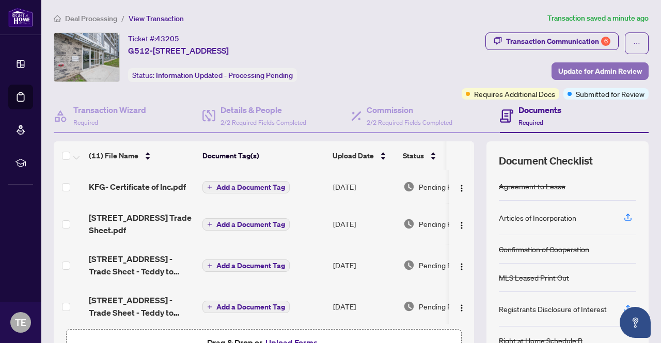
click at [577, 72] on span "Update for Admin Review" at bounding box center [600, 71] width 84 height 17
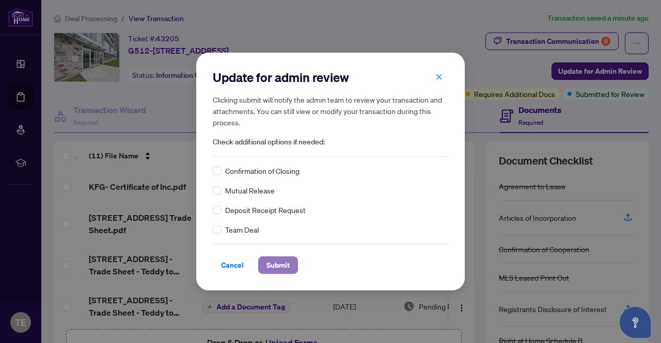
click at [277, 268] on span "Submit" at bounding box center [277, 265] width 23 height 17
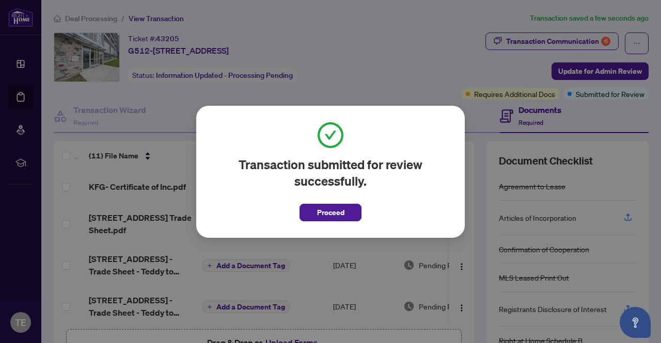
click at [342, 217] on span "Proceed" at bounding box center [330, 212] width 27 height 17
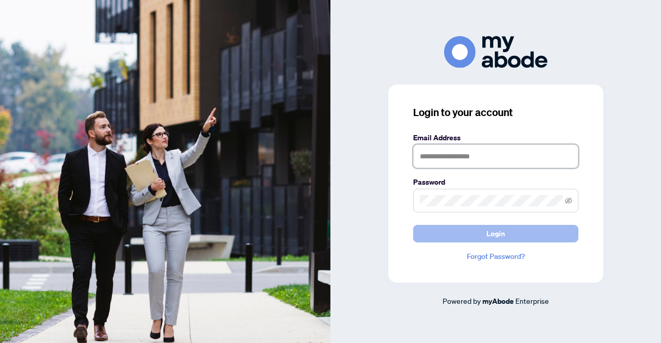
type input "**********"
click at [482, 232] on button "Login" at bounding box center [495, 234] width 165 height 18
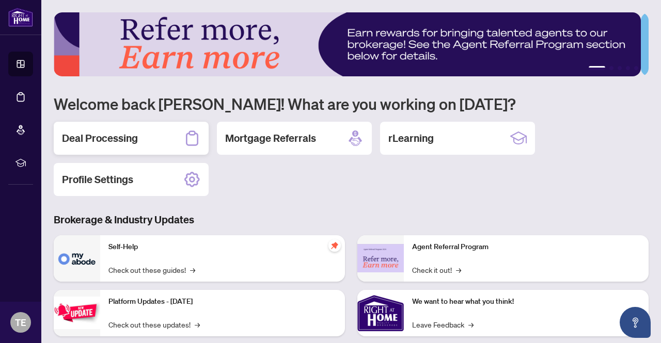
click at [127, 141] on h2 "Deal Processing" at bounding box center [100, 138] width 76 height 14
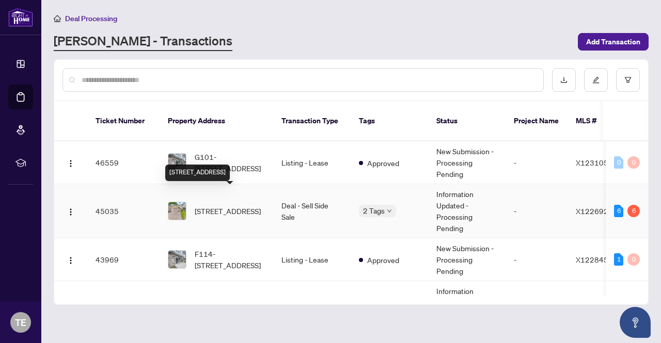
click at [241, 205] on span "[STREET_ADDRESS]" at bounding box center [228, 210] width 66 height 11
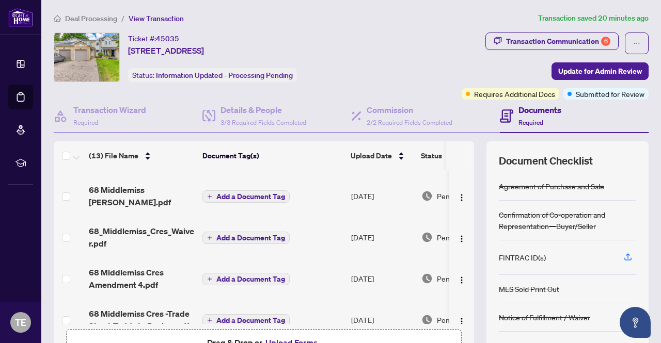
scroll to position [103, 0]
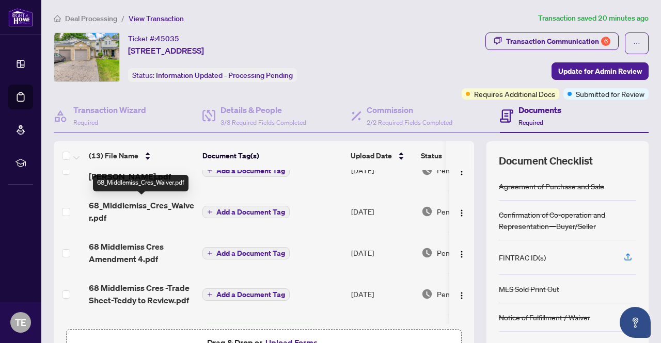
click at [124, 200] on span "68_Middlemiss_Cres_Waiver.pdf" at bounding box center [141, 211] width 105 height 25
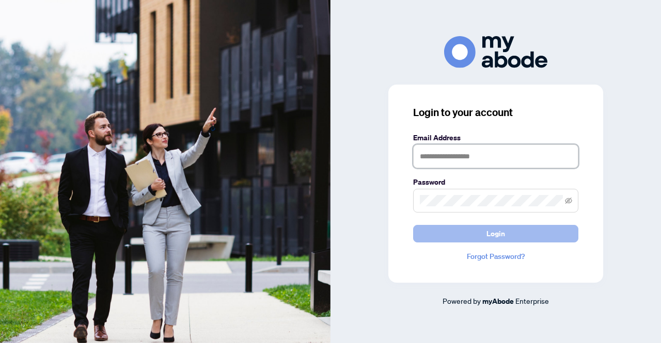
type input "**********"
click at [464, 237] on button "Login" at bounding box center [495, 234] width 165 height 18
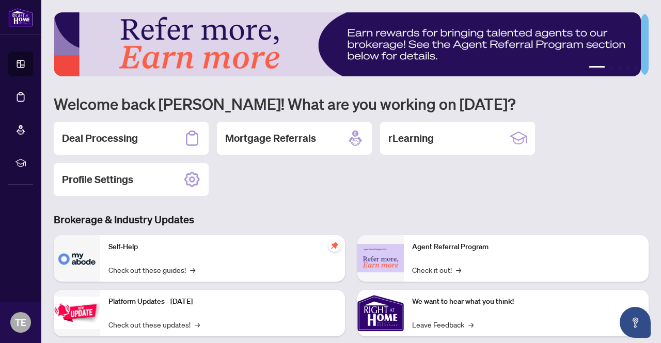
click at [94, 137] on h2 "Deal Processing" at bounding box center [100, 138] width 76 height 14
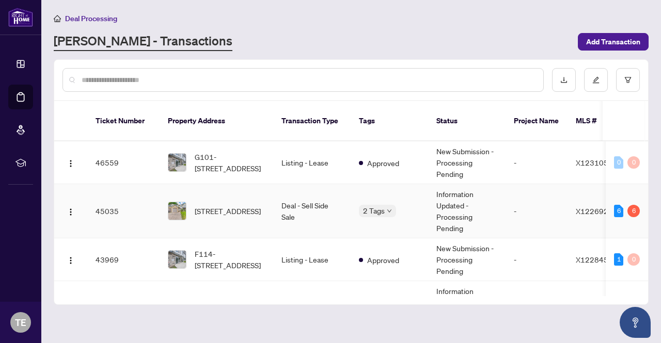
click at [294, 199] on td "Deal - Sell Side Sale" at bounding box center [311, 211] width 77 height 54
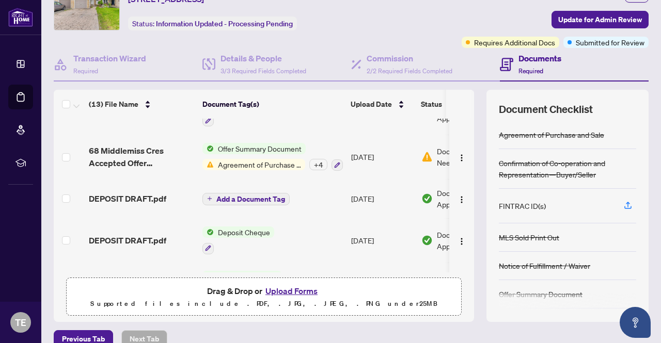
scroll to position [348, 0]
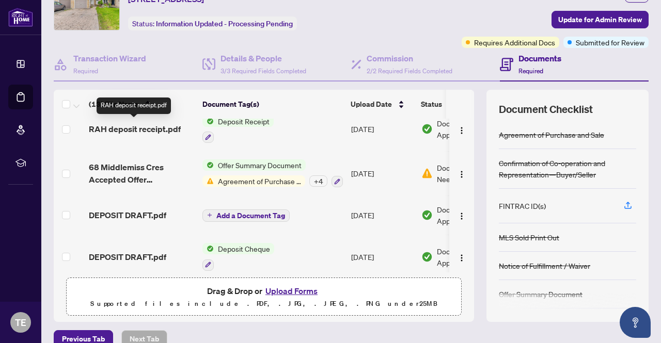
click at [157, 126] on span "RAH deposit receipt.pdf" at bounding box center [135, 129] width 92 height 12
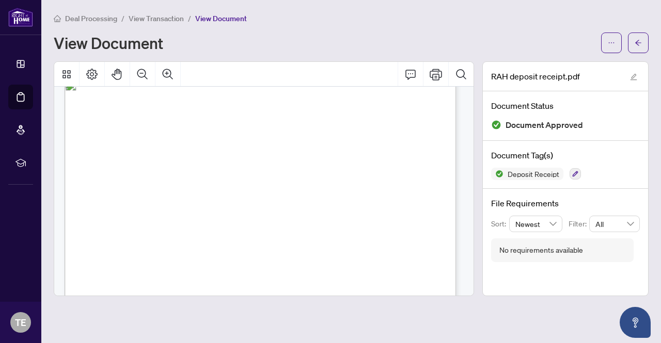
scroll to position [15, 0]
click at [612, 39] on icon "ellipsis" at bounding box center [611, 42] width 7 height 7
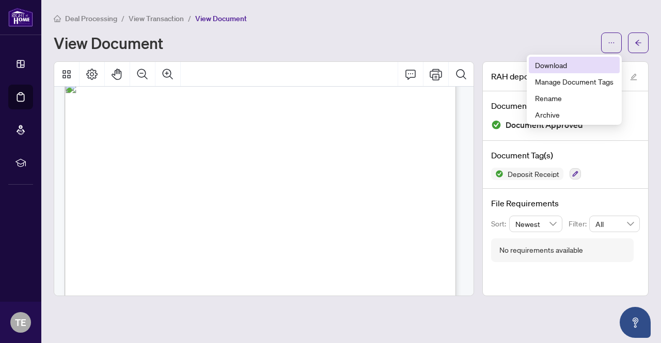
click at [566, 63] on span "Download" at bounding box center [574, 64] width 78 height 11
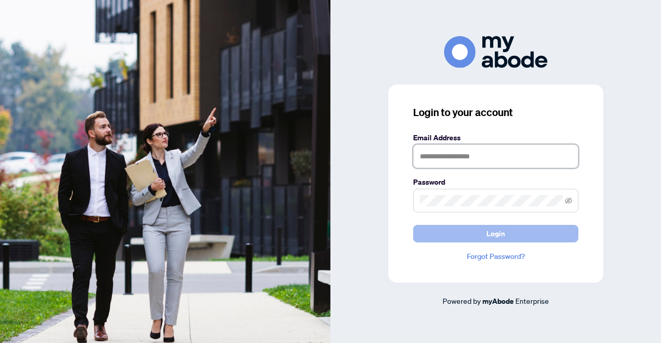
type input "**********"
click at [490, 233] on span "Login" at bounding box center [495, 234] width 19 height 17
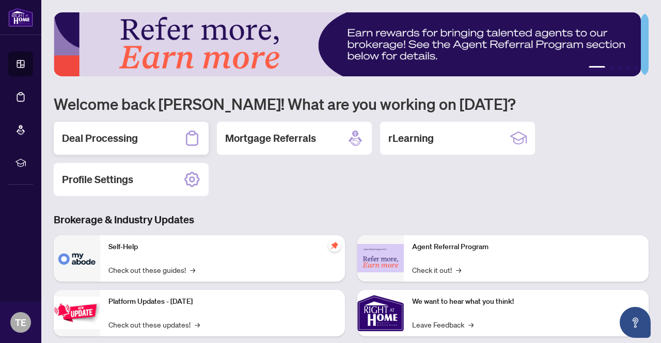
click at [81, 141] on h2 "Deal Processing" at bounding box center [100, 138] width 76 height 14
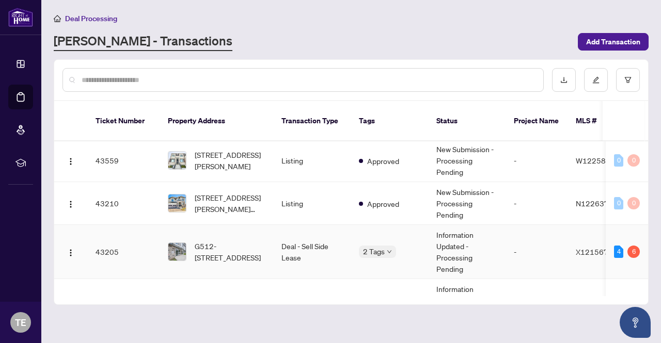
scroll to position [310, 0]
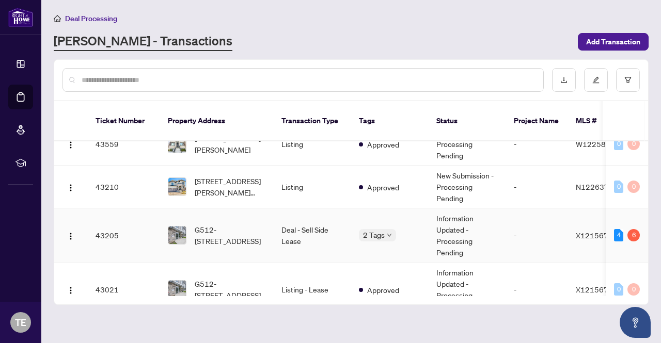
click at [326, 219] on td "Deal - Sell Side Lease" at bounding box center [311, 236] width 77 height 54
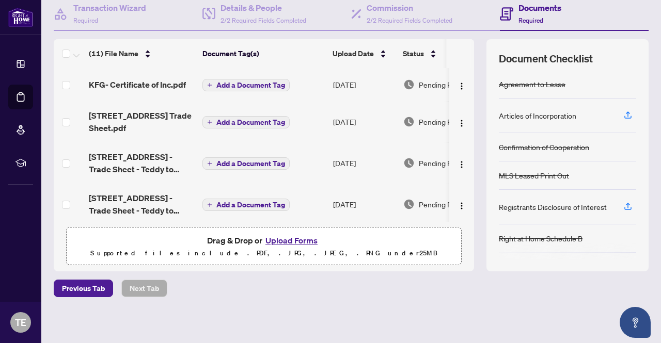
scroll to position [103, 0]
click at [302, 240] on button "Upload Forms" at bounding box center [291, 239] width 58 height 13
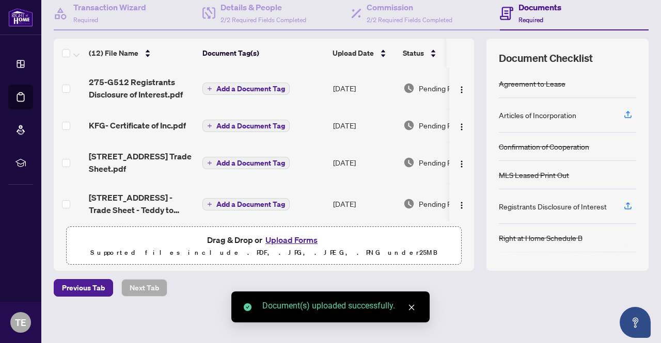
scroll to position [0, 0]
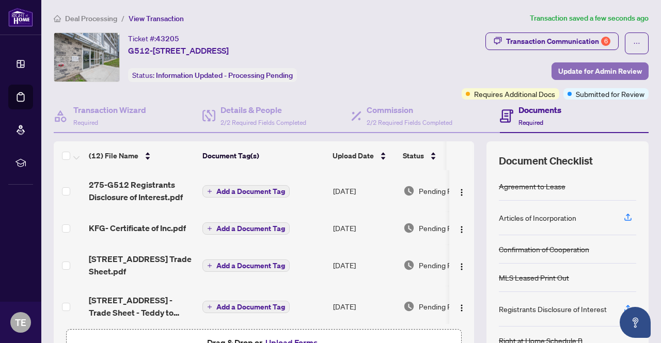
click at [582, 72] on span "Update for Admin Review" at bounding box center [600, 71] width 84 height 17
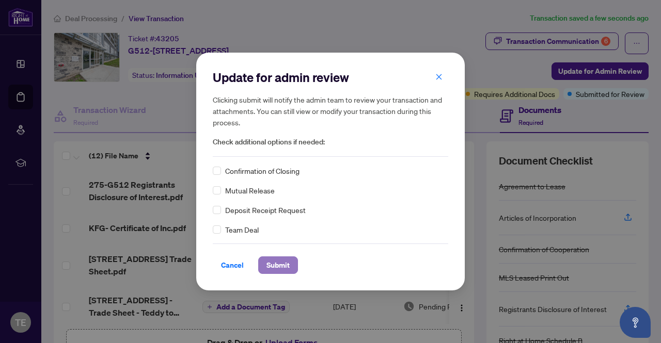
click at [277, 266] on span "Submit" at bounding box center [277, 265] width 23 height 17
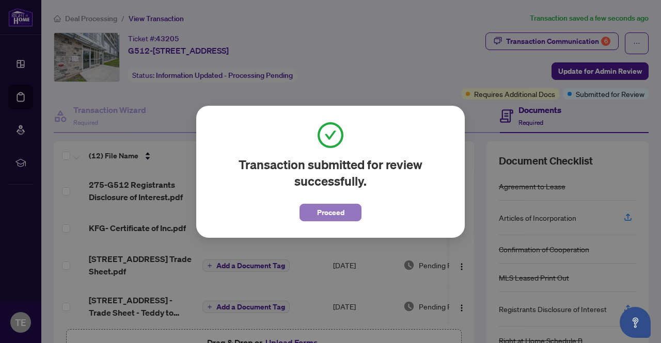
click at [322, 215] on span "Proceed" at bounding box center [330, 212] width 27 height 17
